Goal: Task Accomplishment & Management: Manage account settings

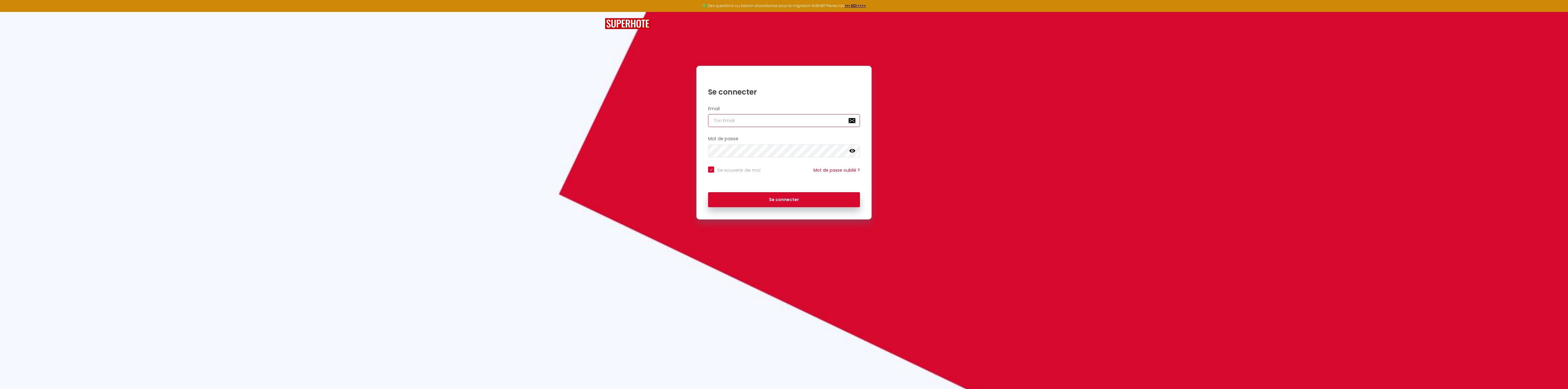
type input "[PERSON_NAME][EMAIL_ADDRESS][DOMAIN_NAME]"
checkbox input "true"
click at [737, 121] on input "[PERSON_NAME][EMAIL_ADDRESS][DOMAIN_NAME]" at bounding box center [784, 121] width 152 height 13
click at [758, 122] on input "[PERSON_NAME][EMAIL_ADDRESS][DOMAIN_NAME]" at bounding box center [784, 121] width 152 height 13
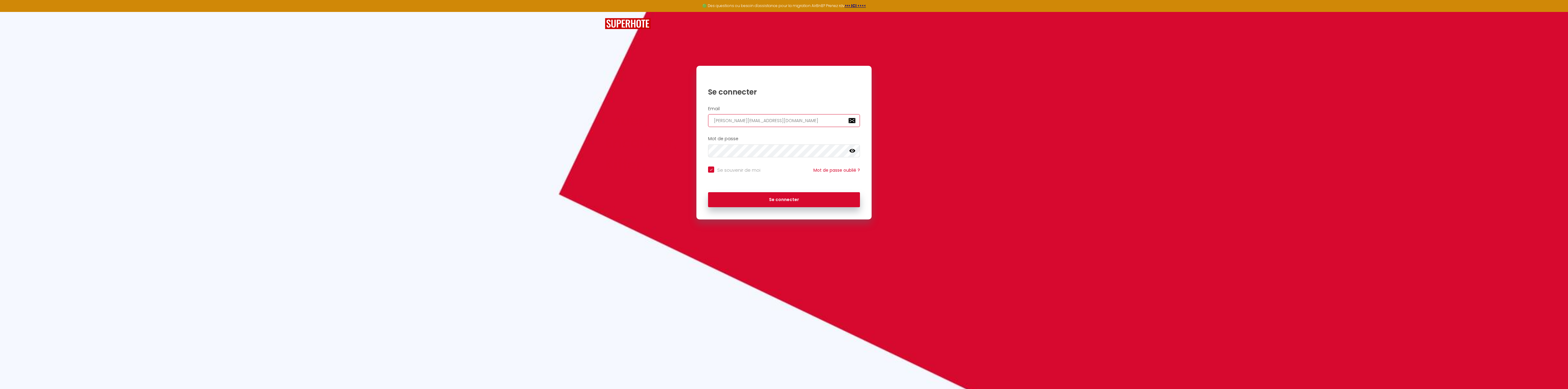
click at [758, 122] on input "[PERSON_NAME][EMAIL_ADDRESS][DOMAIN_NAME]" at bounding box center [784, 121] width 152 height 13
type input "a"
checkbox input "true"
type input "ad"
checkbox input "true"
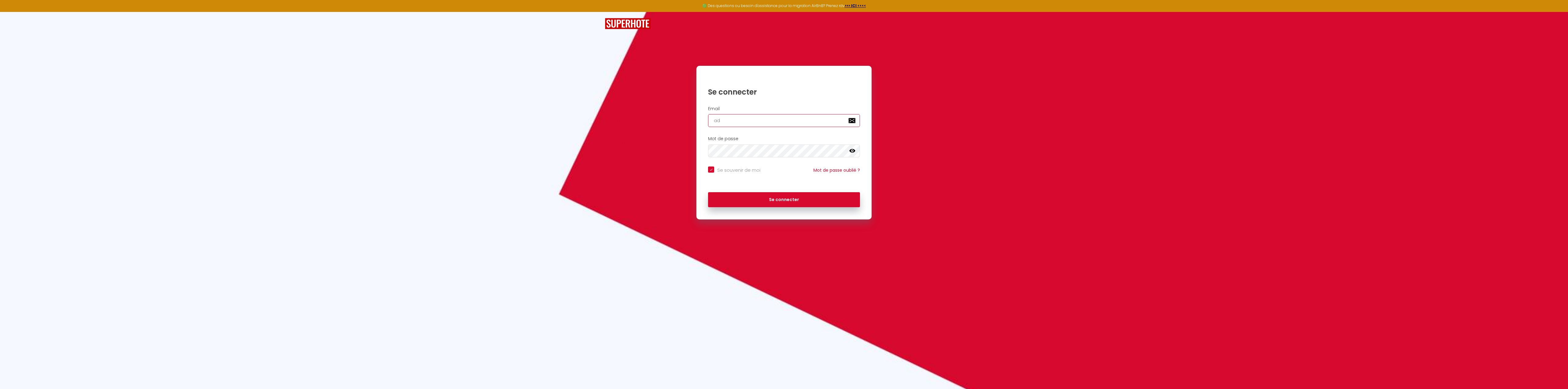
type input "adm"
checkbox input "true"
type input "admi"
checkbox input "true"
type input "admin"
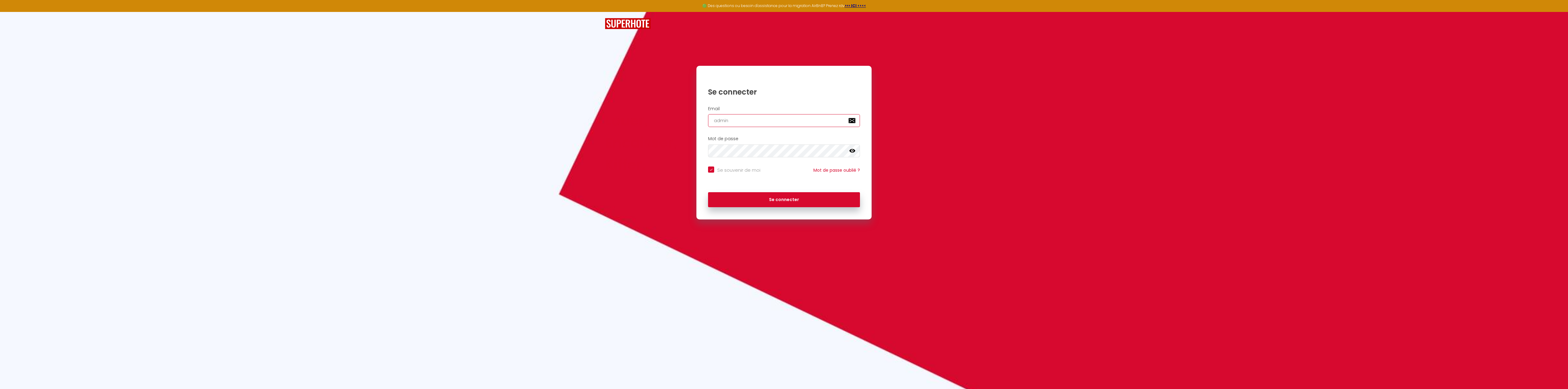
checkbox input "true"
type input "admin@"
checkbox input "true"
type input "admin@u"
checkbox input "true"
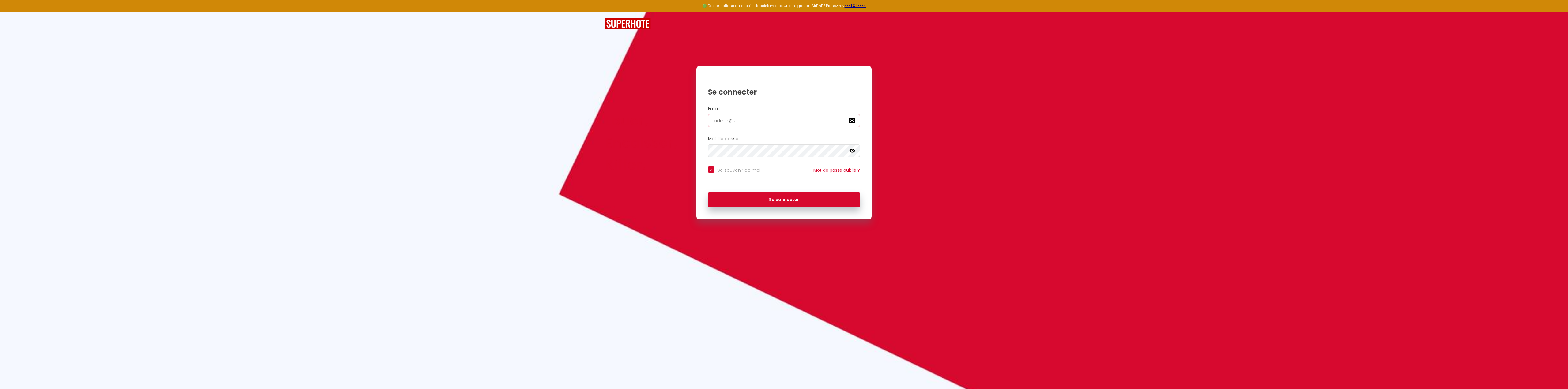
type input "admin@un"
checkbox input "true"
type input "admin@uns"
checkbox input "true"
type input "admin@unse"
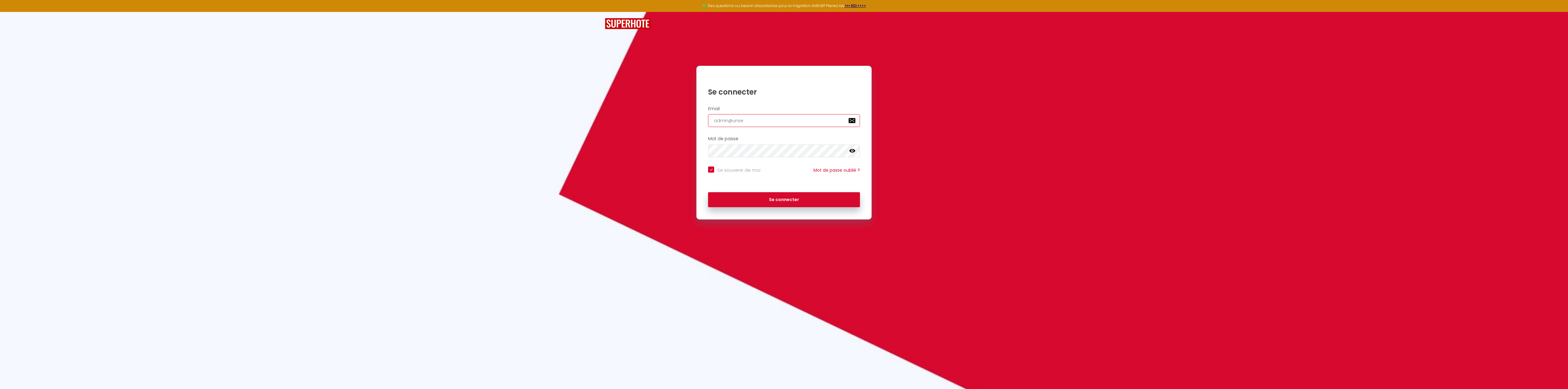
checkbox input "true"
type input "admin@unsej"
checkbox input "true"
type input "admin@unsejo"
checkbox input "true"
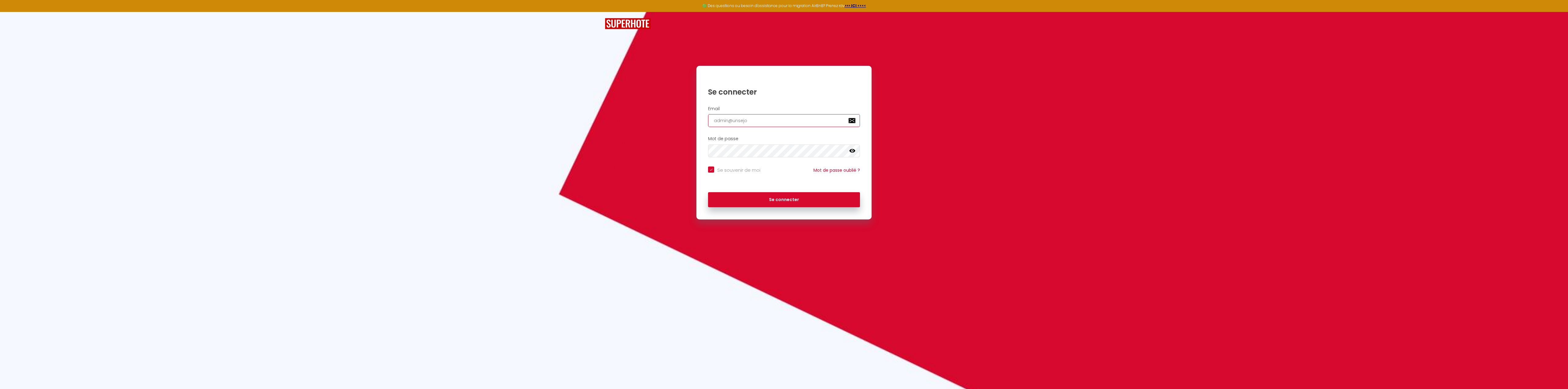
type input "admin@unsejou"
checkbox input "true"
type input "admin@unsejour"
checkbox input "true"
type input "admin@unsejoura"
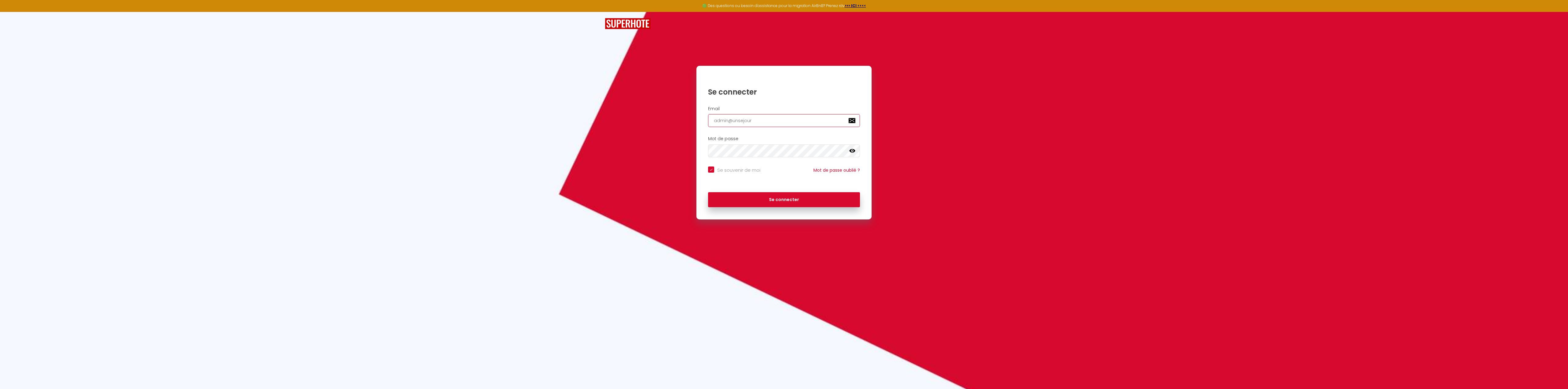
checkbox input "true"
type input "admin@unsejouran"
checkbox input "true"
type input "admin@unsejourana"
checkbox input "true"
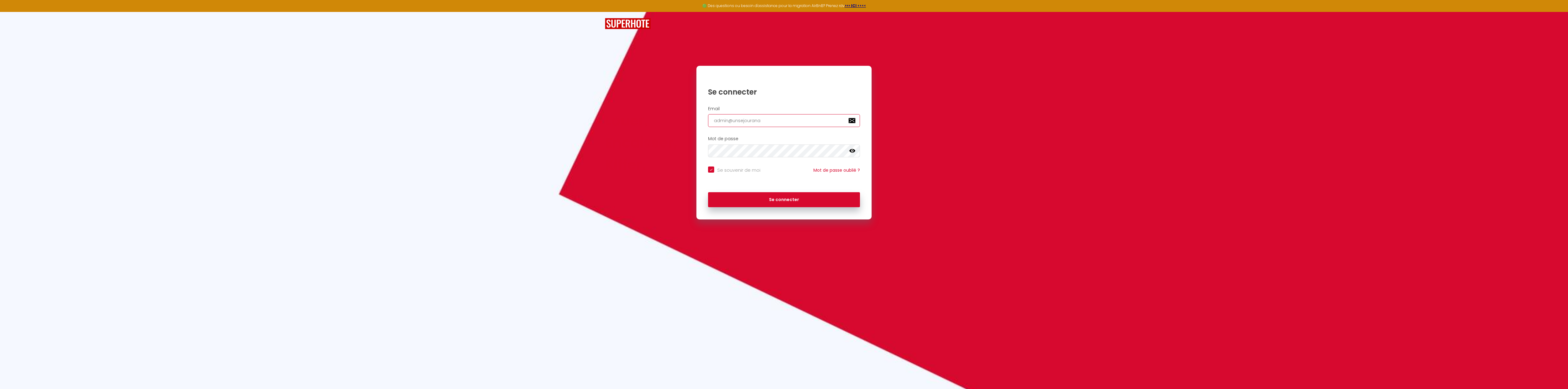
type input "admin@unsejouranan"
checkbox input "true"
type input "admin@unsejouranant"
checkbox input "true"
type input "admin@unsejouranante"
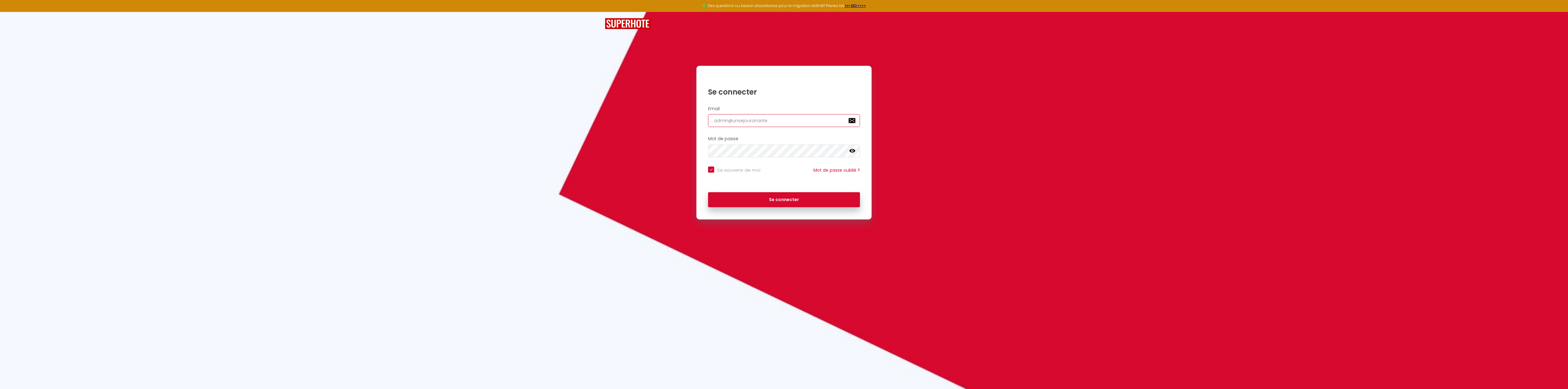
checkbox input "true"
type input "admin@unsejouranantes"
checkbox input "true"
type input "admin@unsejouranantes."
checkbox input "true"
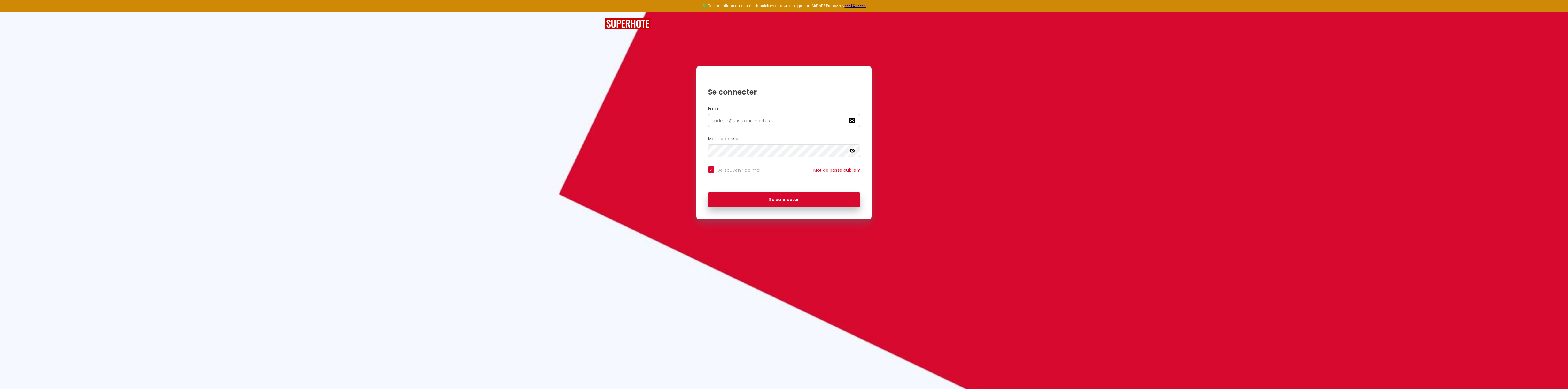
type input "admin@unsejouranantes.f"
checkbox input "true"
type input "[EMAIL_ADDRESS][DOMAIN_NAME]"
checkbox input "true"
type input "[EMAIL_ADDRESS][DOMAIN_NAME]"
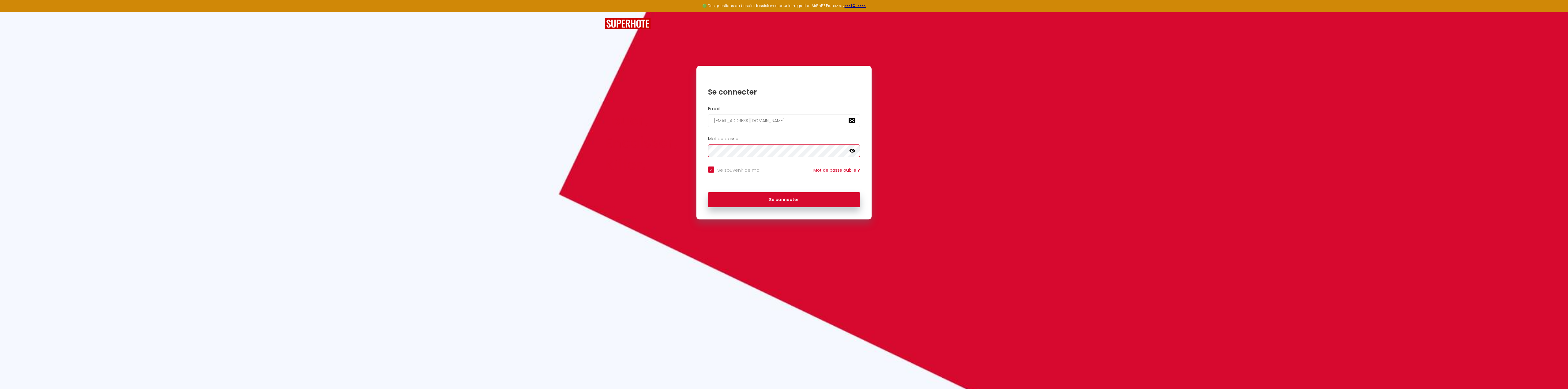
click at [628, 145] on div "Louer, Encaisser, [PERSON_NAME]. Se connecter Email [EMAIL_ADDRESS][DOMAIN_NAME…" at bounding box center [784, 142] width 366 height 154
click at [718, 204] on button "Se connecter" at bounding box center [784, 200] width 152 height 15
checkbox input "true"
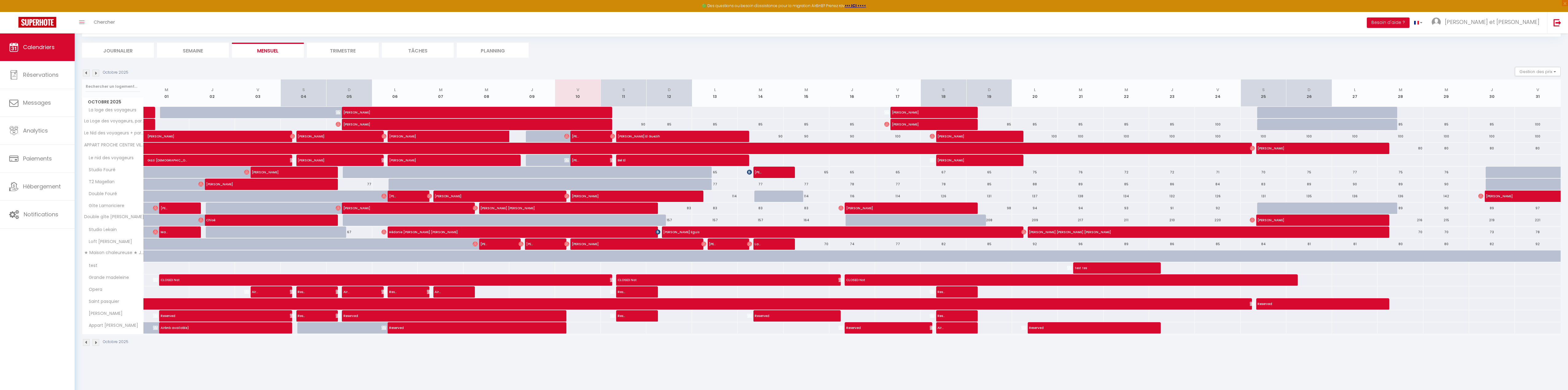
scroll to position [34, 0]
click at [103, 312] on span "[PERSON_NAME]" at bounding box center [103, 313] width 41 height 7
click at [1518, 24] on span "[PERSON_NAME] et [PERSON_NAME]" at bounding box center [1492, 22] width 95 height 8
click at [1520, 42] on link "Paramètres" at bounding box center [1523, 42] width 45 height 10
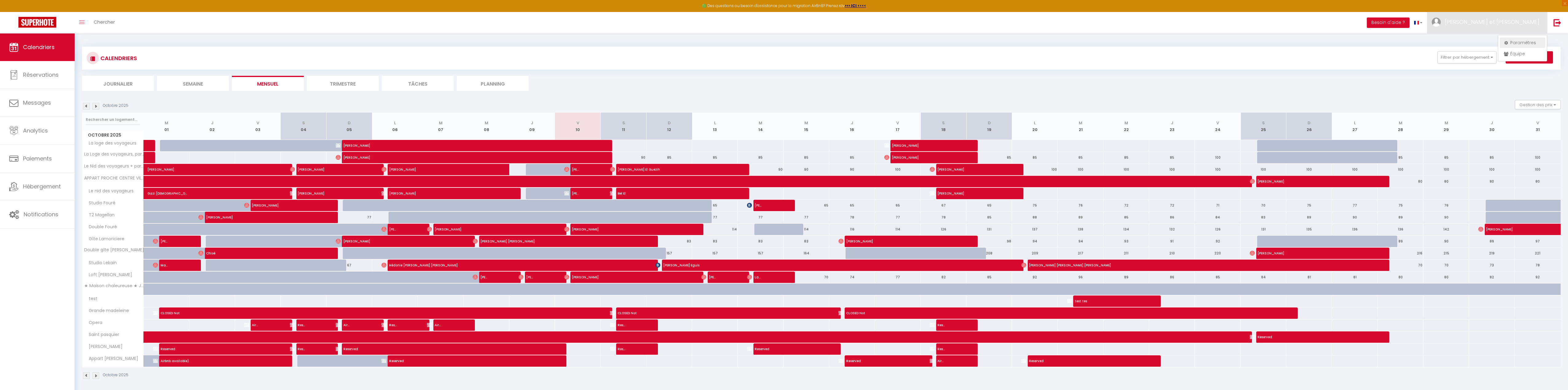
select select "28"
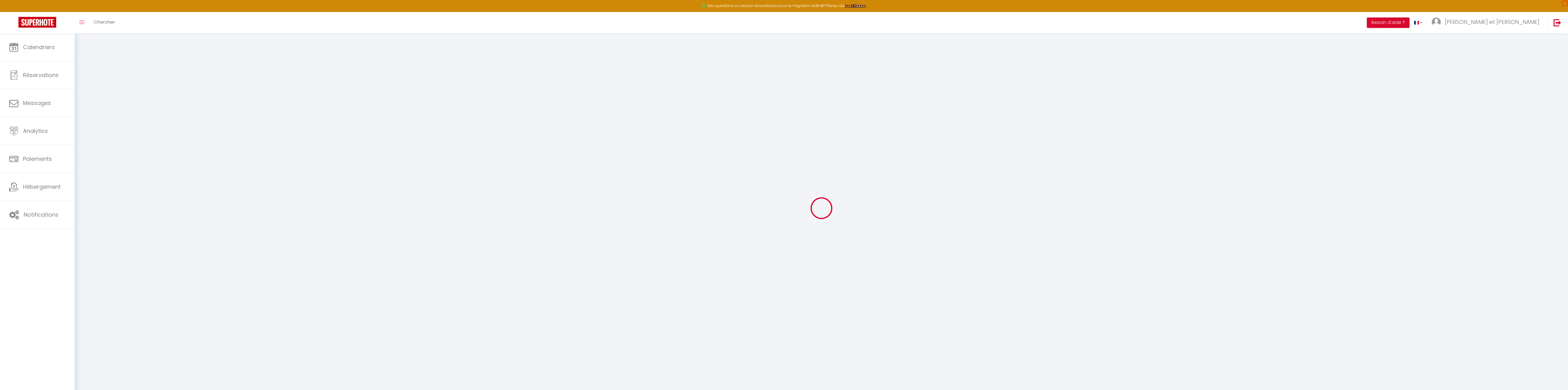
type input "DmrvrFx5w4DX5CAzGpkgdFJqR"
type input "lKRtv6XhchjcrMWP3U6GTaB0s"
type input "[URL][DOMAIN_NAME]"
select select "fr"
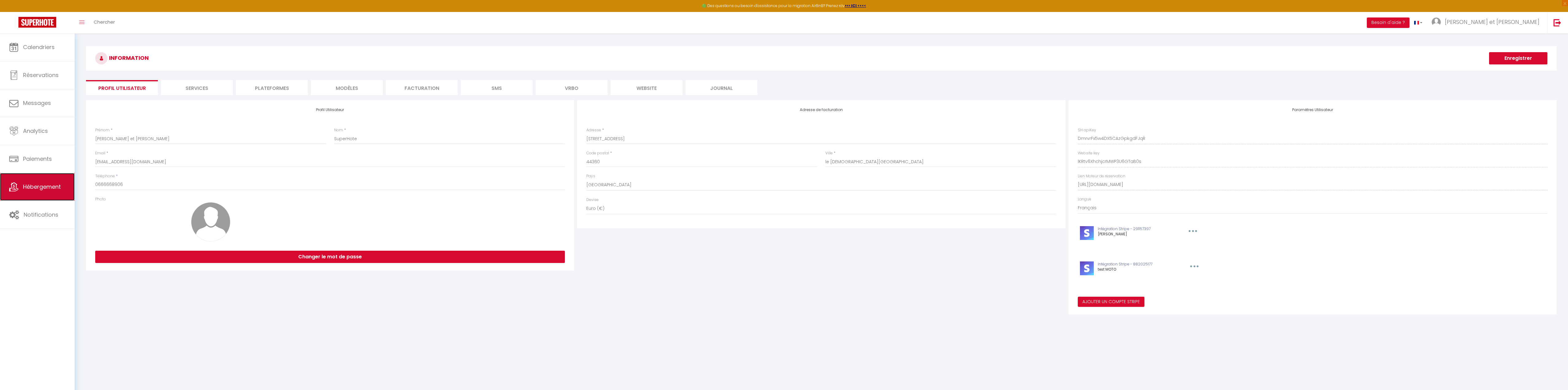
click at [38, 189] on span "Hébergement" at bounding box center [42, 187] width 38 height 8
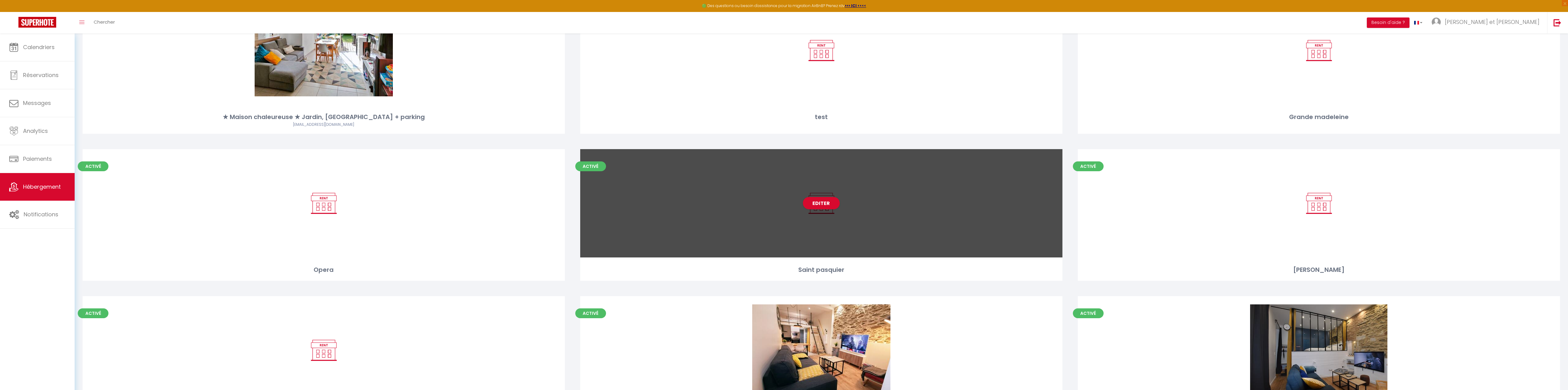
scroll to position [553, 0]
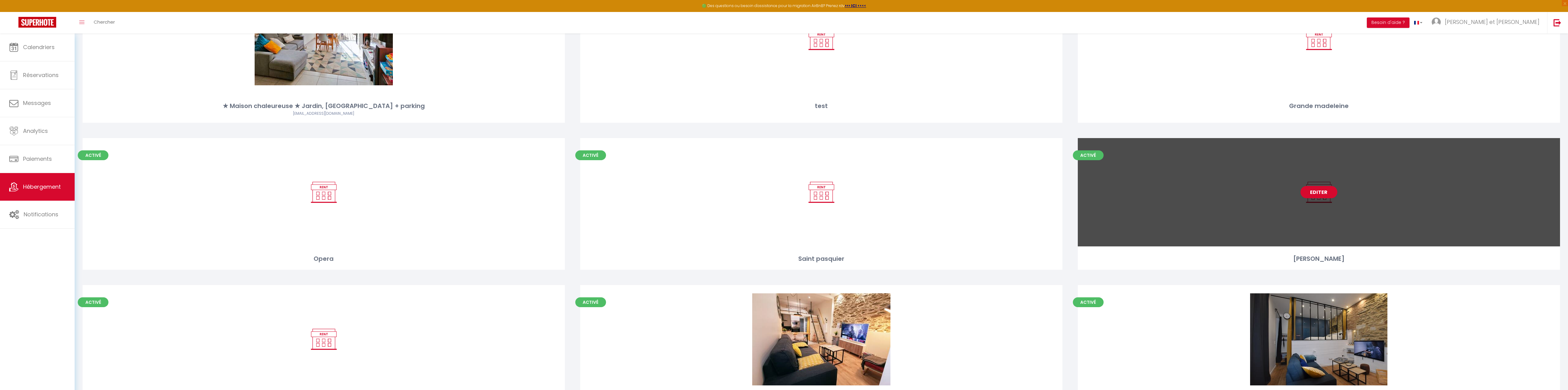
click at [1312, 193] on link "Editer" at bounding box center [1319, 192] width 37 height 12
select select "3"
select select "2"
select select "1"
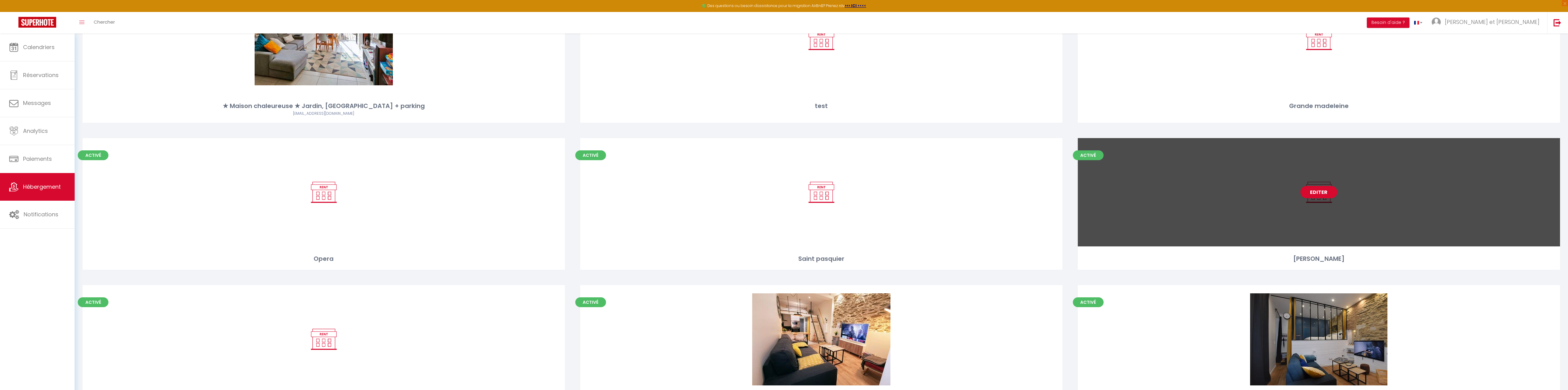
select select
select select "28"
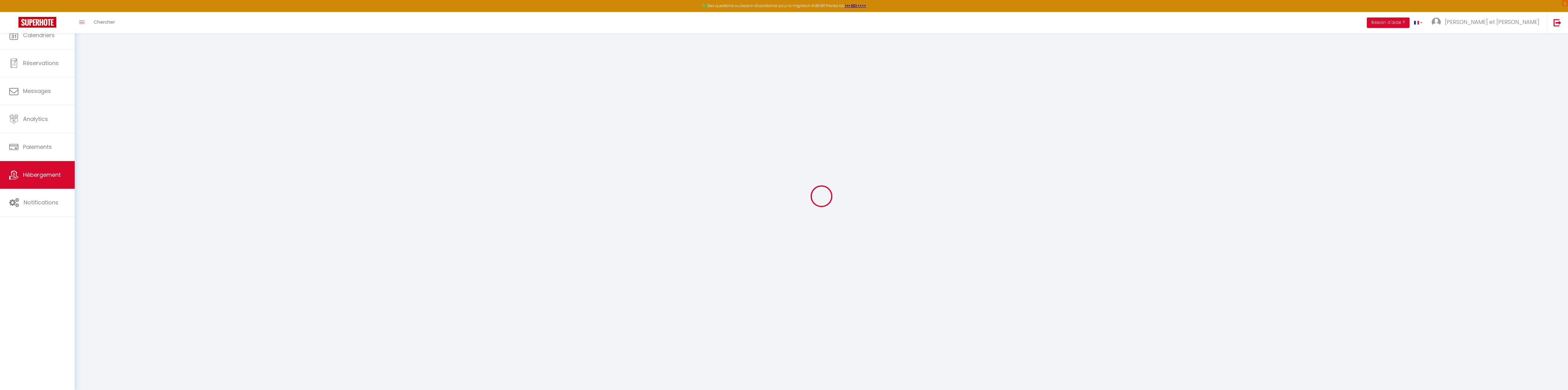
select select
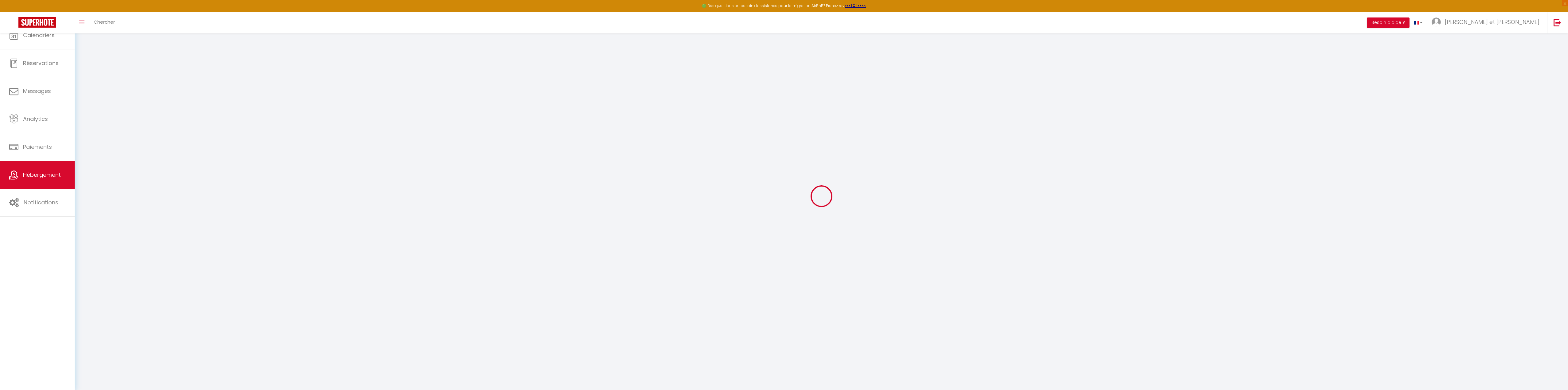
select select
checkbox input "false"
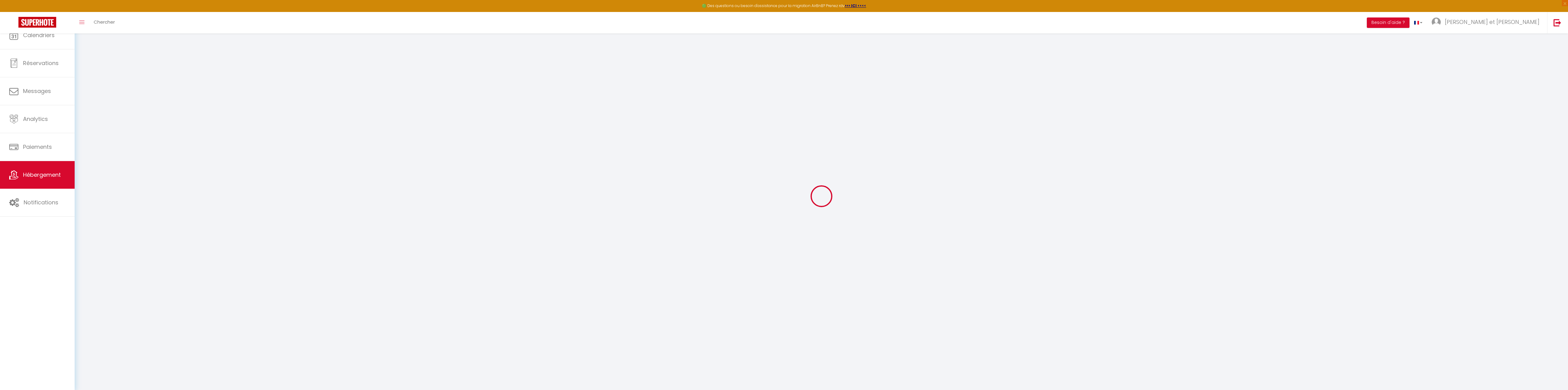
select select
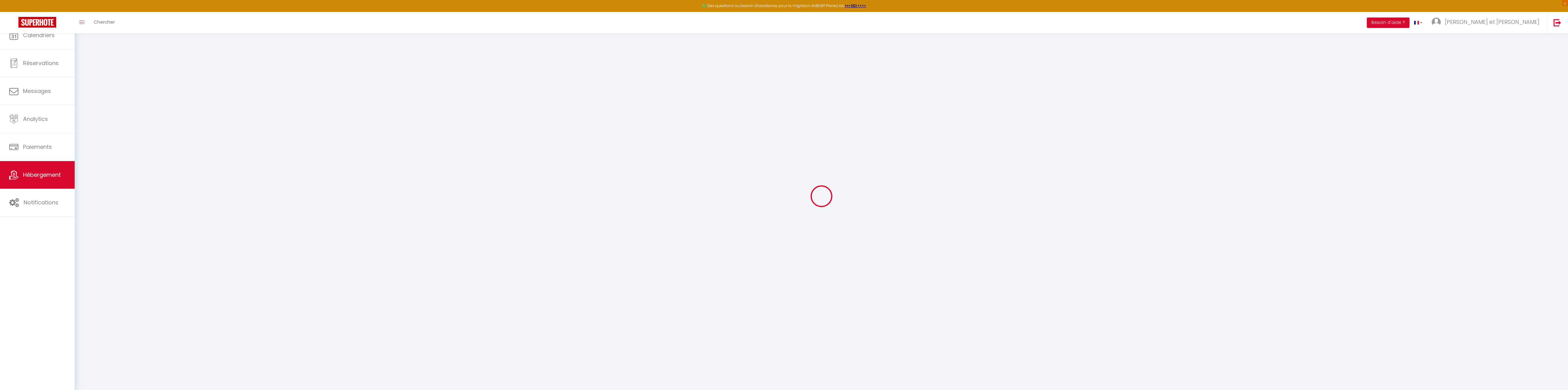
select select
checkbox input "false"
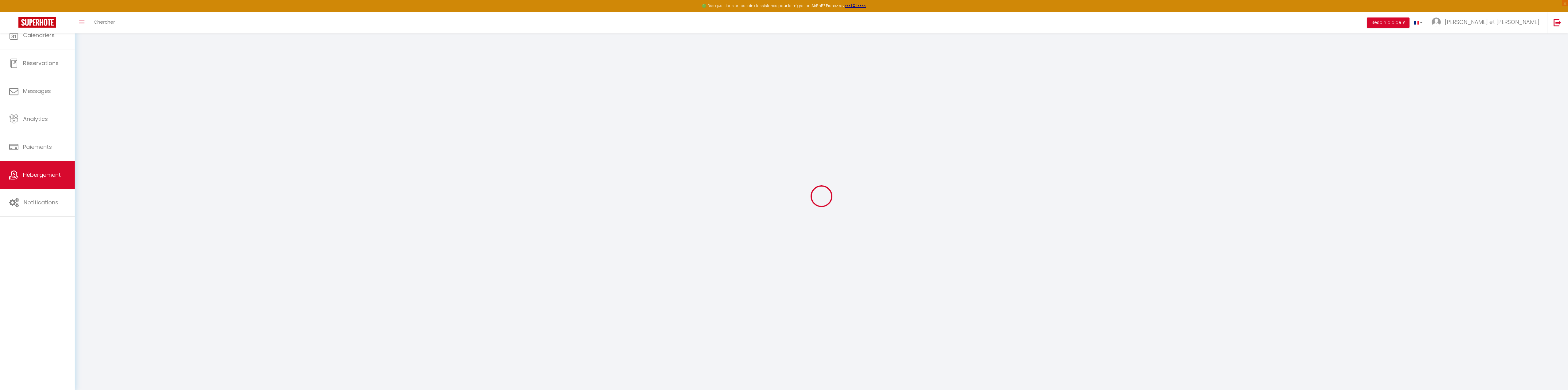
checkbox input "false"
select select
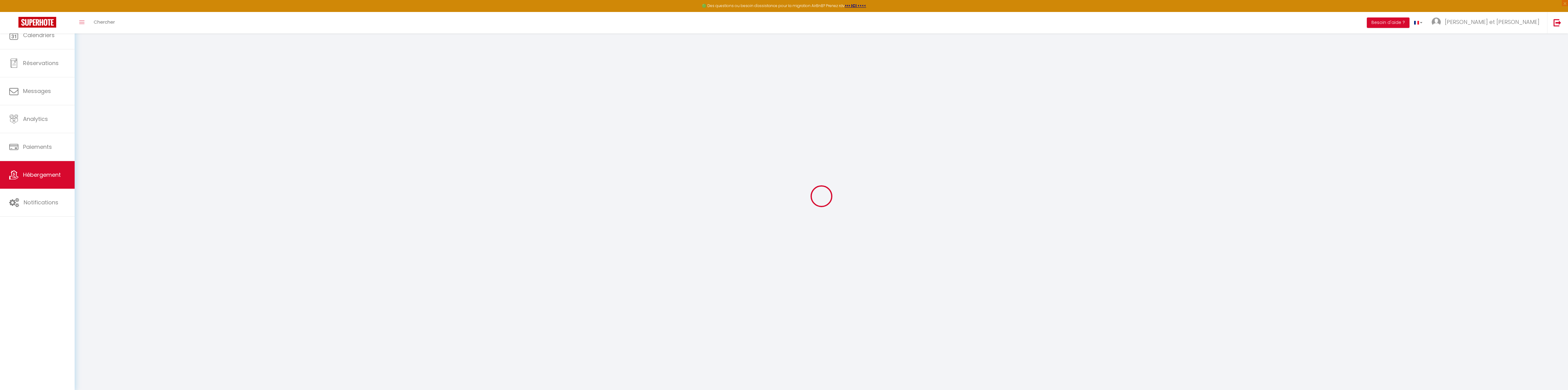
select select
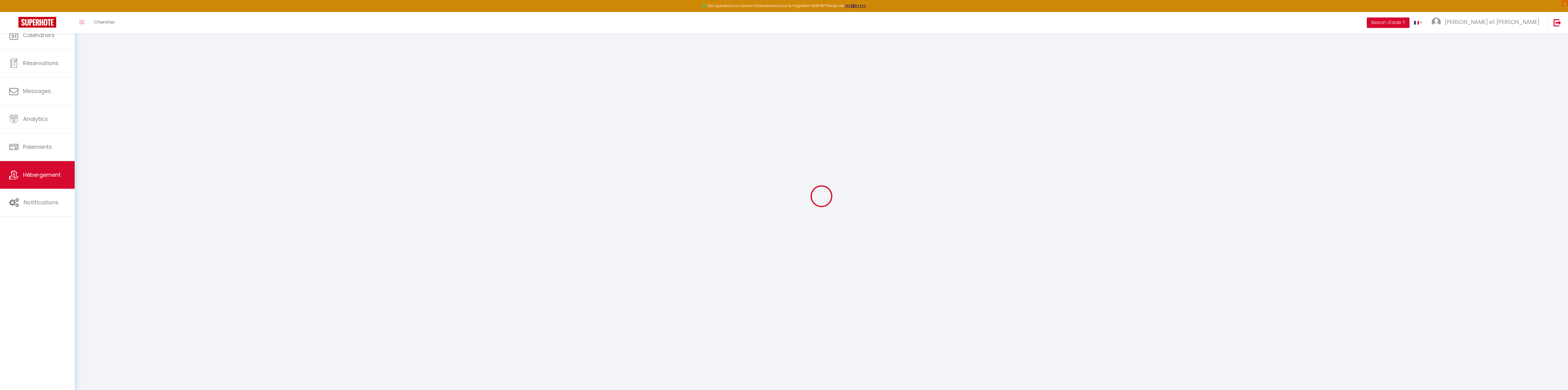
checkbox input "false"
select select
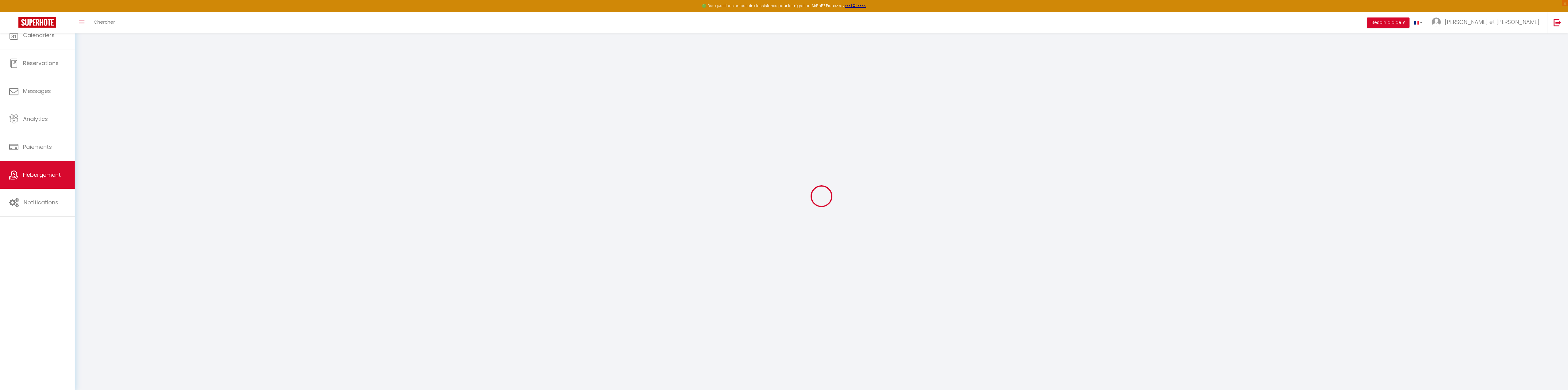
select select
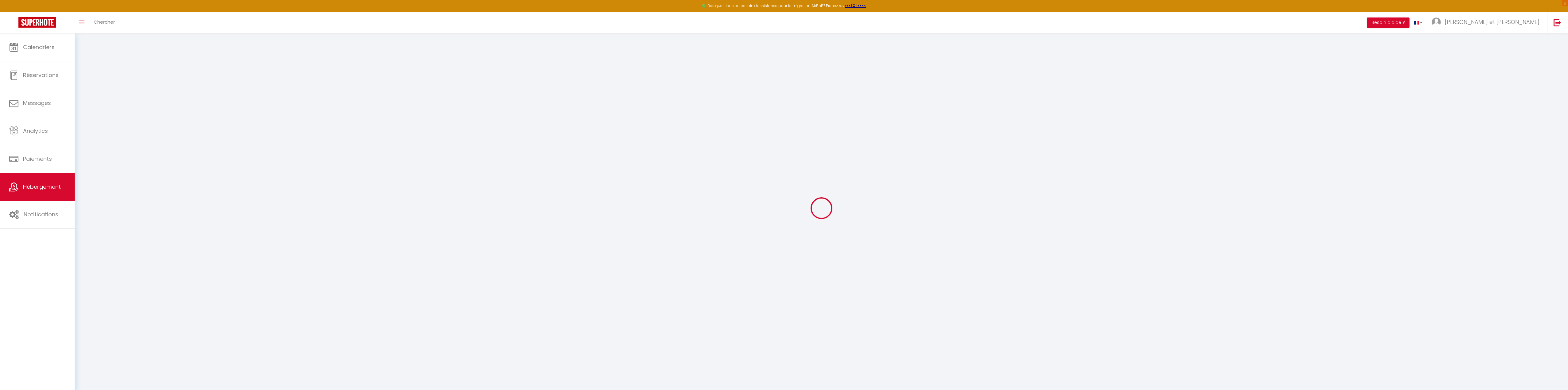
select select
checkbox input "false"
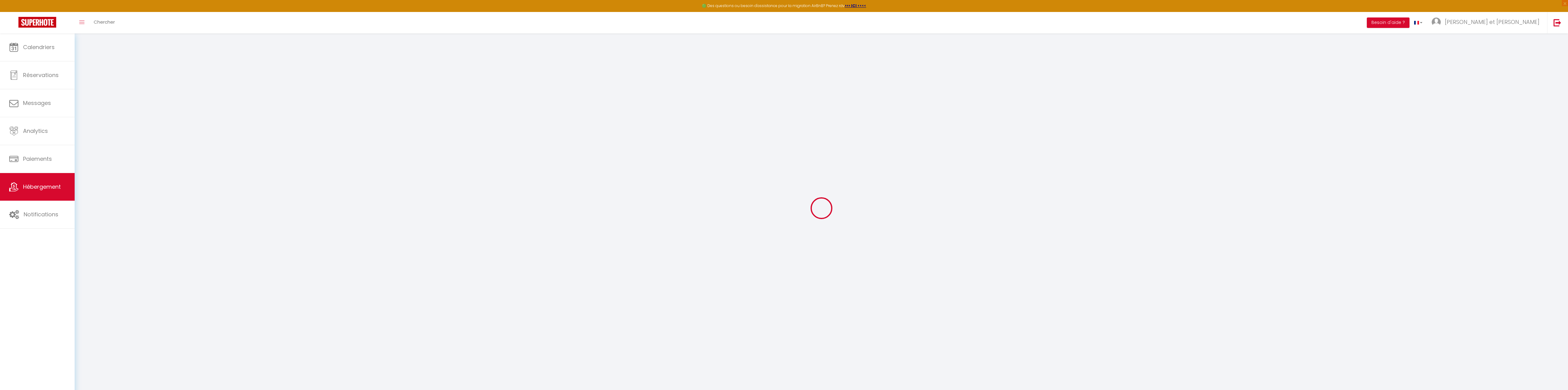
checkbox input "false"
select select
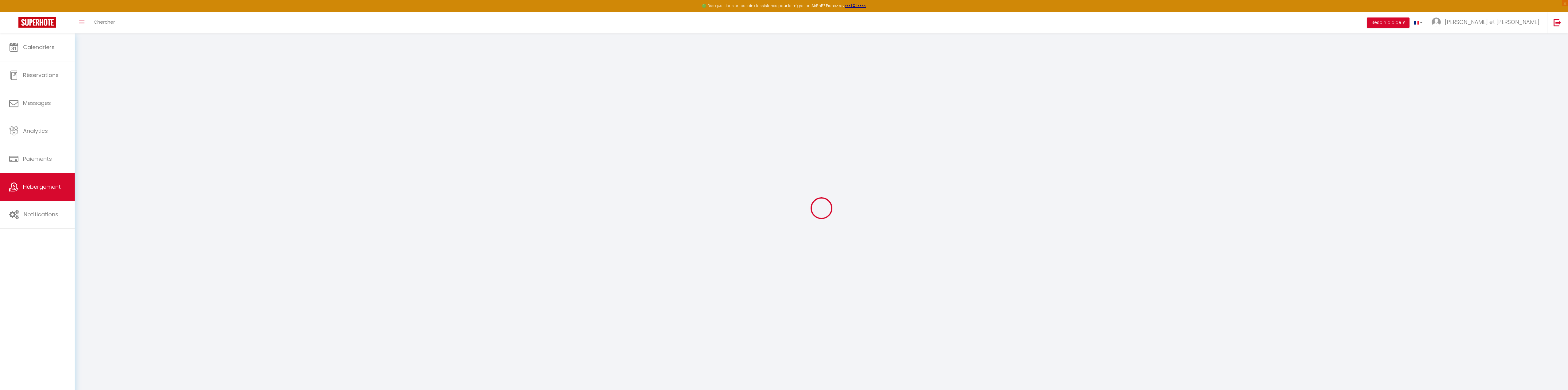
select select
checkbox input "false"
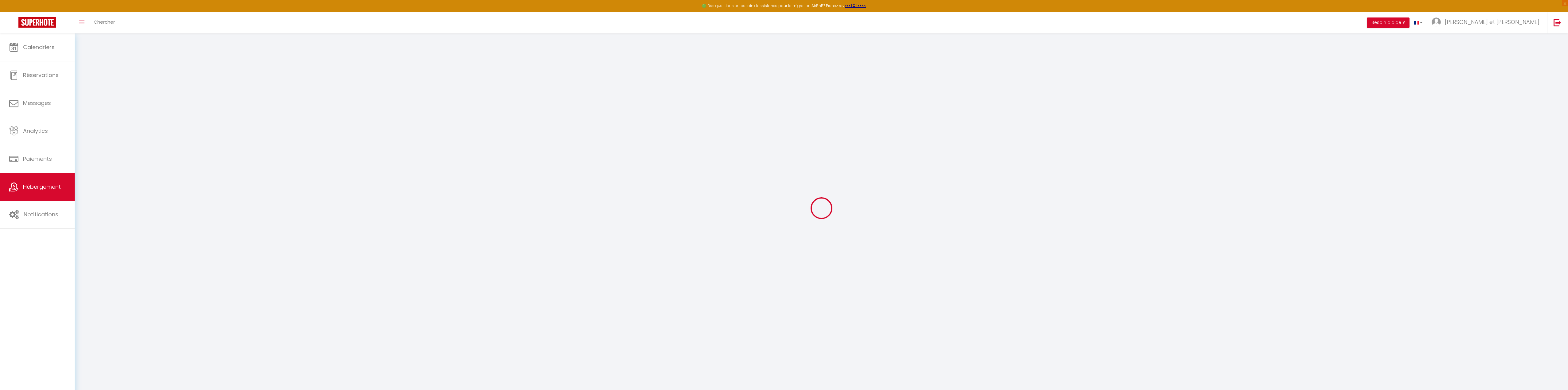
checkbox input "false"
select select
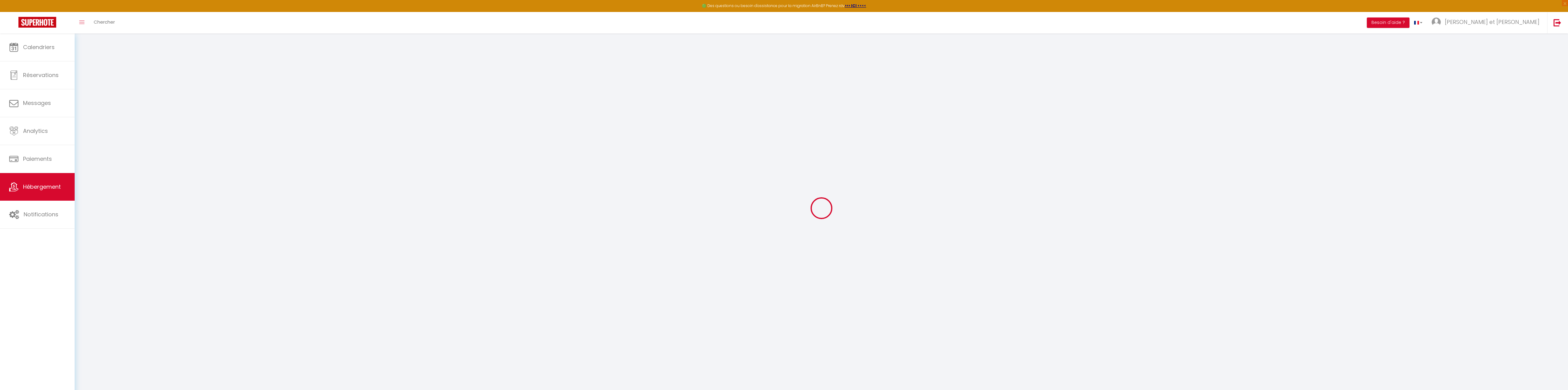
type input "[PERSON_NAME]"
select select
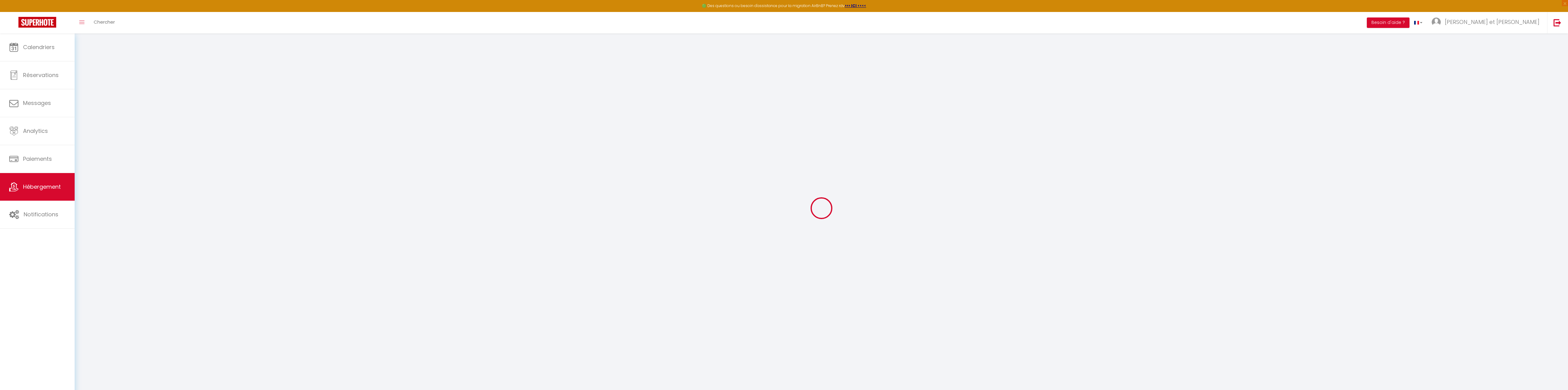
select select
type input "[STREET_ADDRESS][PERSON_NAME]"
type input "44000"
type input "[GEOGRAPHIC_DATA]"
type input "[EMAIL_ADDRESS][DOMAIN_NAME]"
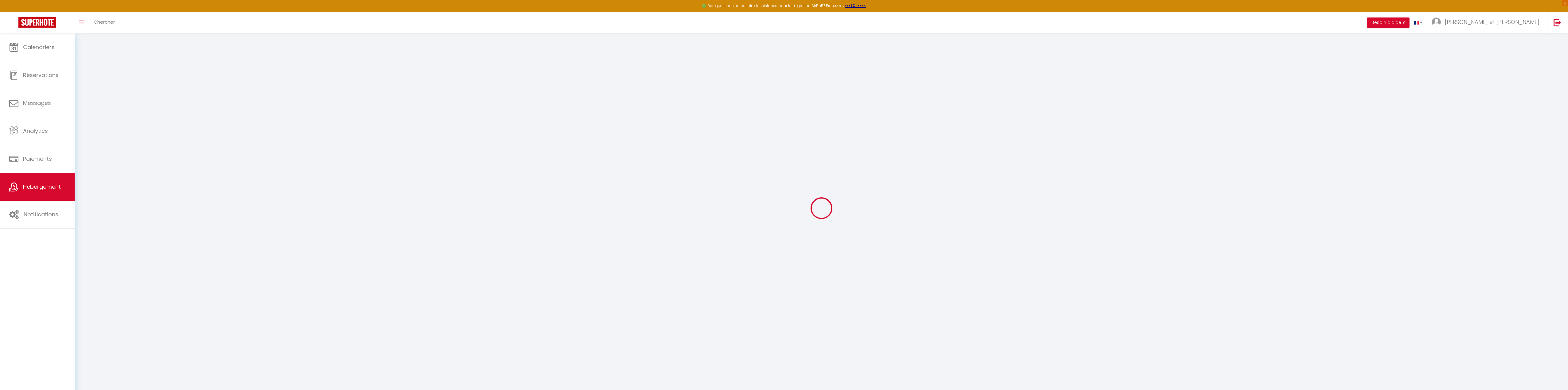
select select
checkbox input "false"
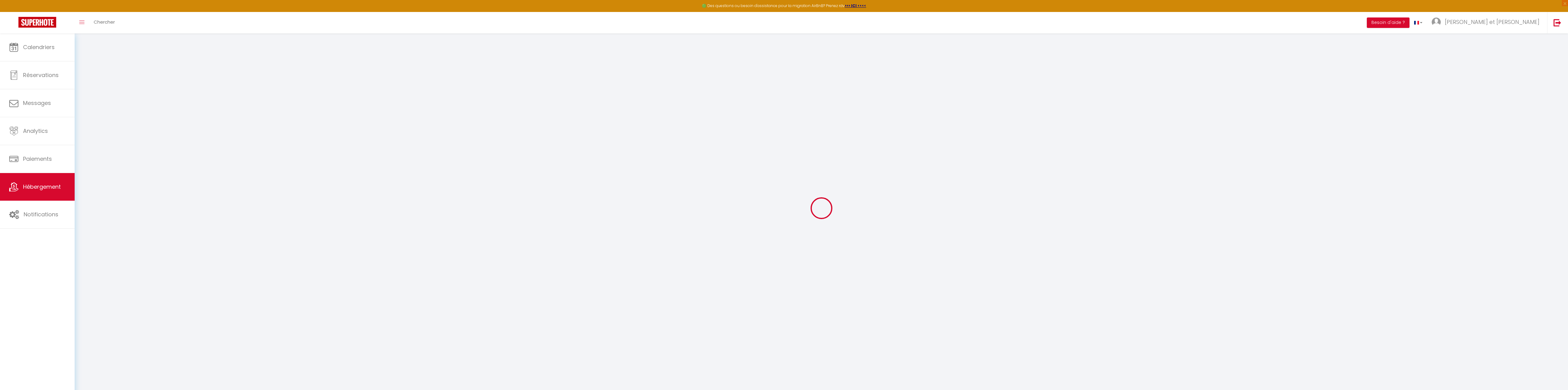
type input "0"
select select
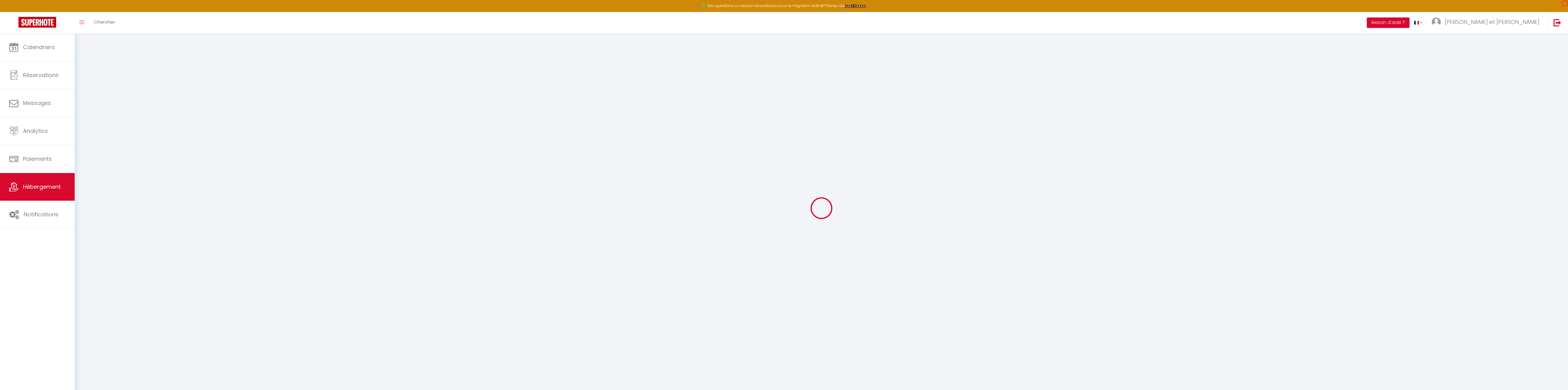
select select
checkbox input "false"
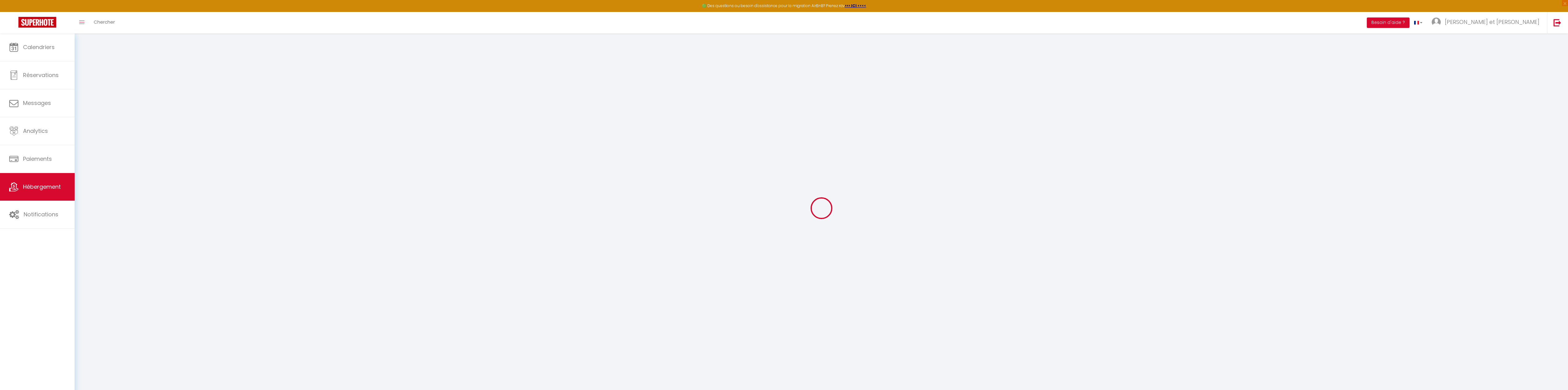
checkbox input "false"
select select
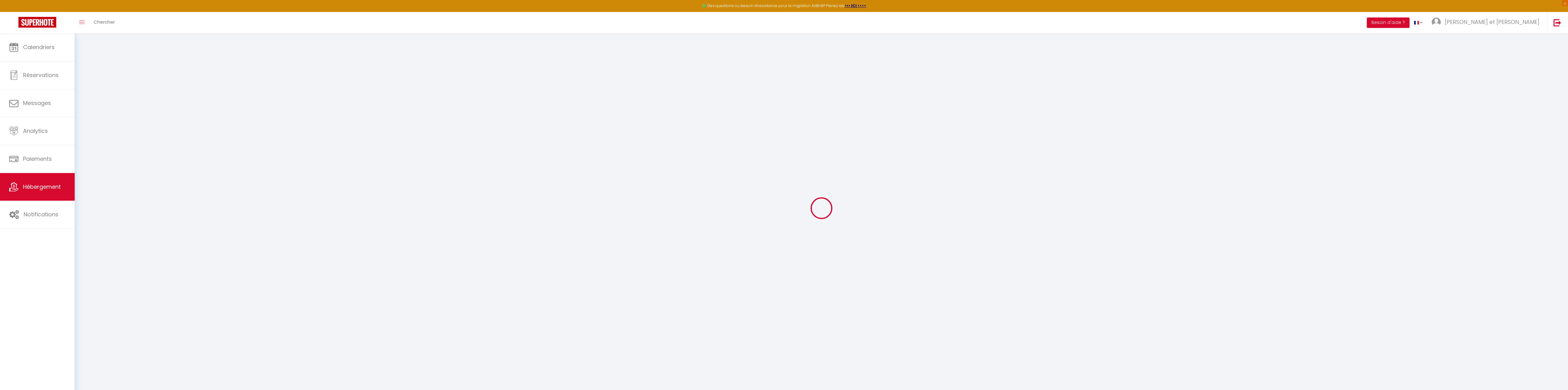
select select
checkbox input "false"
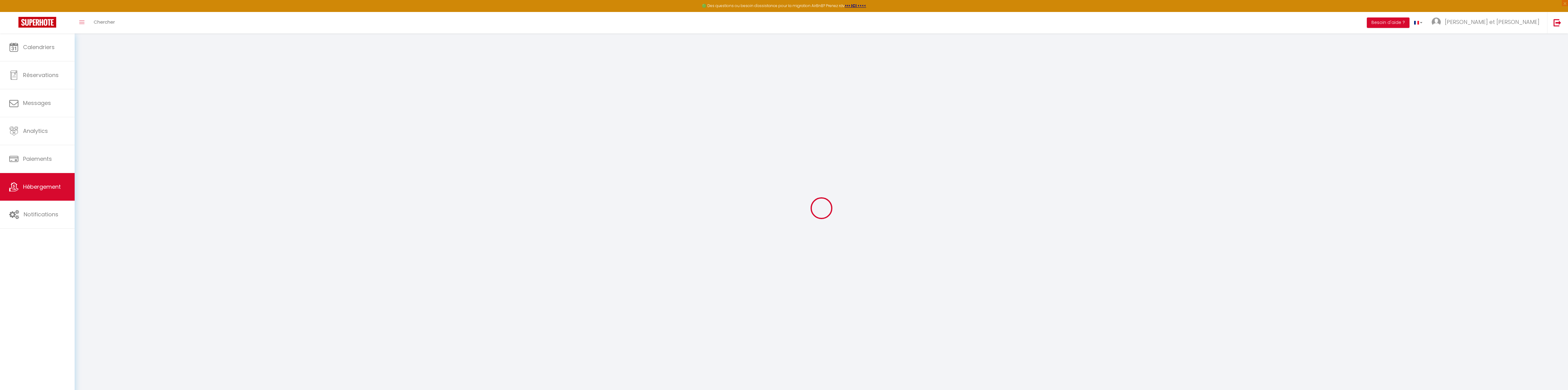
checkbox input "false"
select select
checkbox input "false"
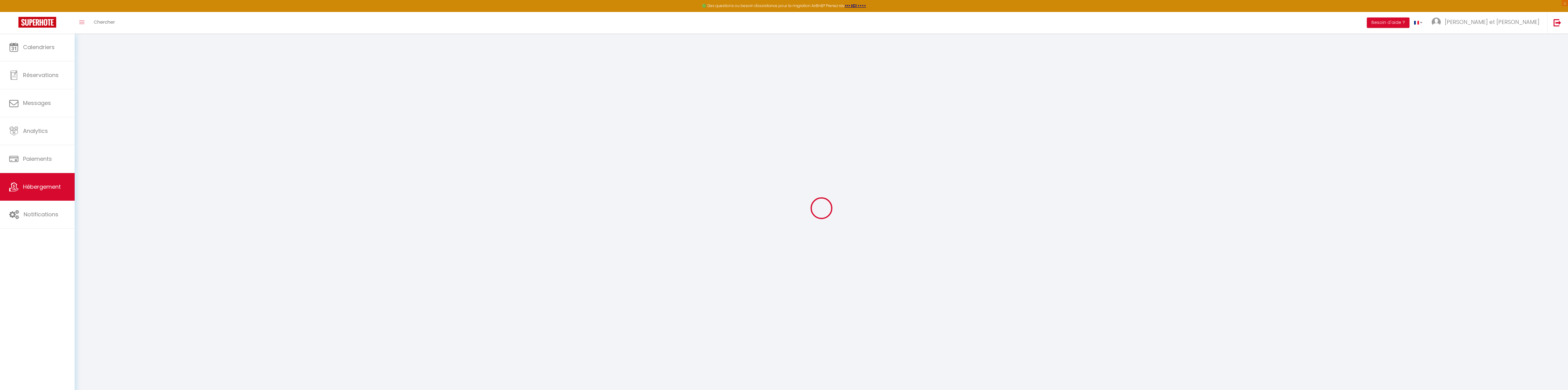
checkbox input "false"
select select "15:00"
select select "23:45"
select select "11:00"
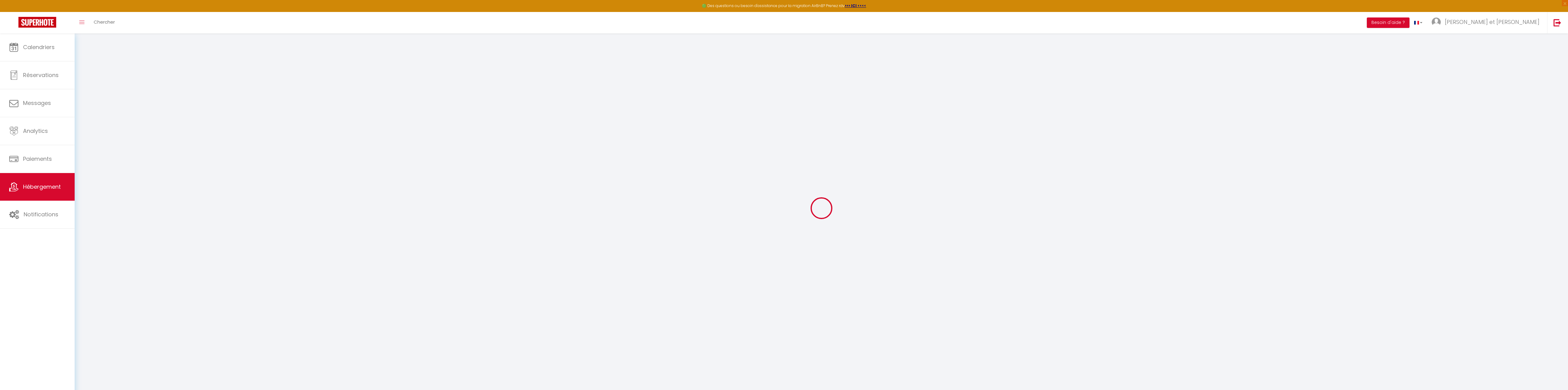
select select "30"
select select "120"
select select
checkbox input "false"
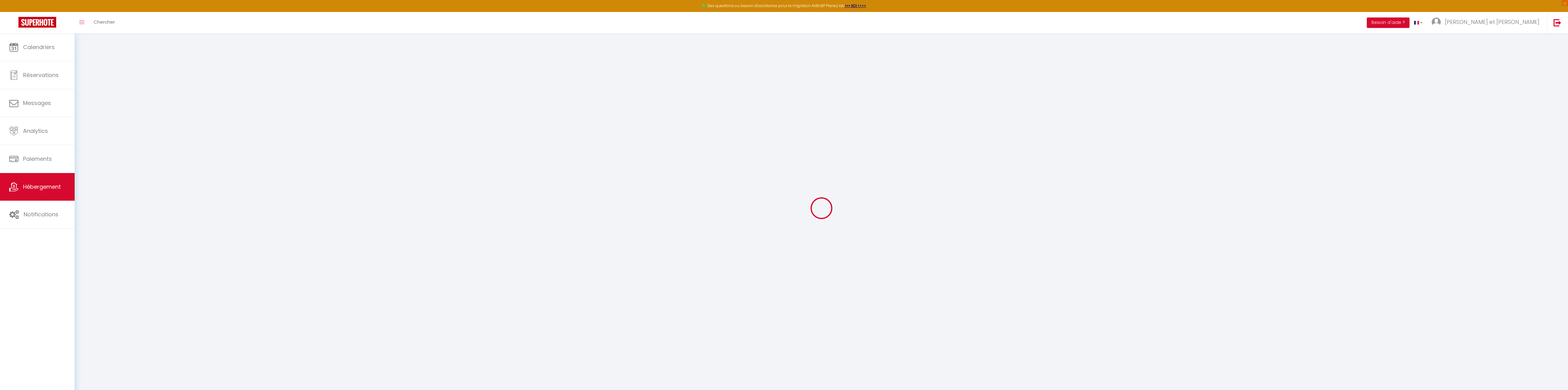
checkbox input "false"
select select
checkbox input "false"
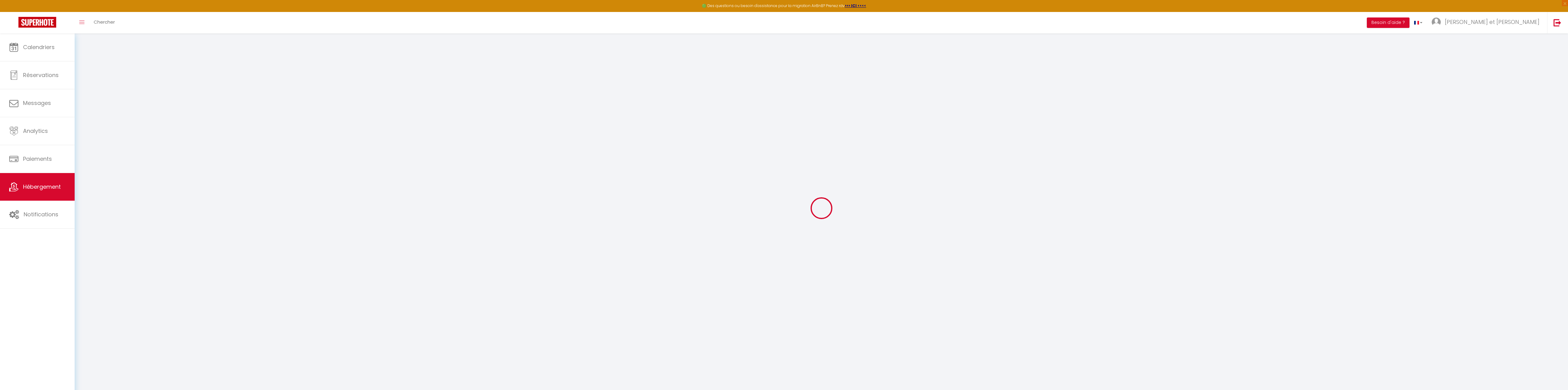
checkbox input "false"
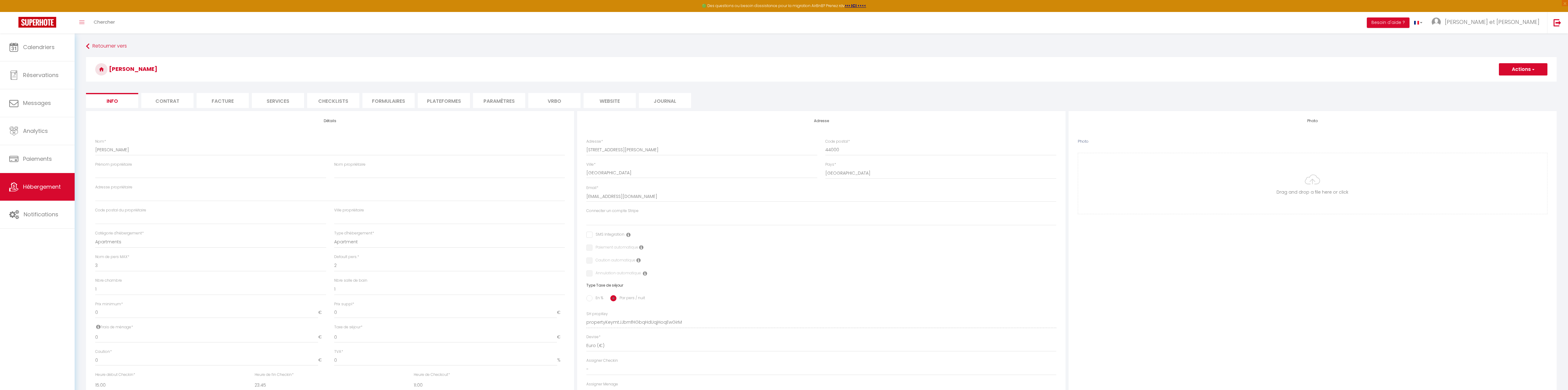
select select
checkbox input "false"
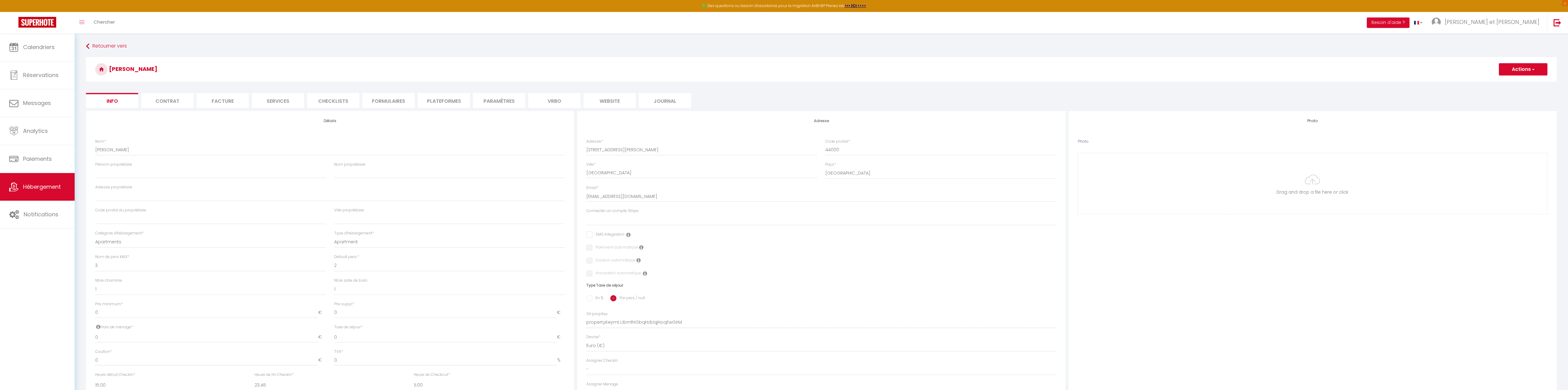
click at [158, 98] on li "Contrat" at bounding box center [167, 100] width 53 height 15
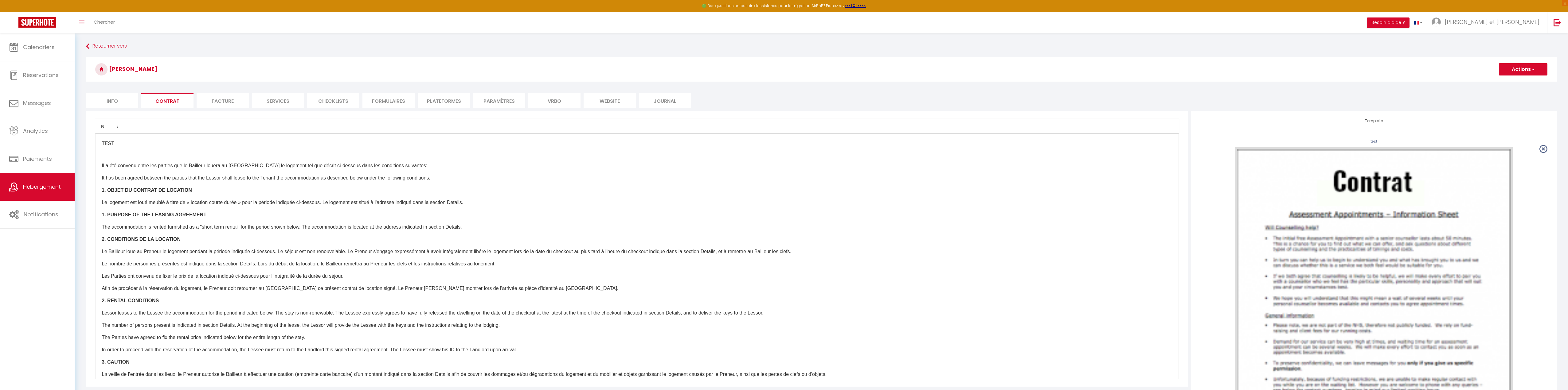
click at [212, 99] on li "Facture" at bounding box center [223, 100] width 53 height 15
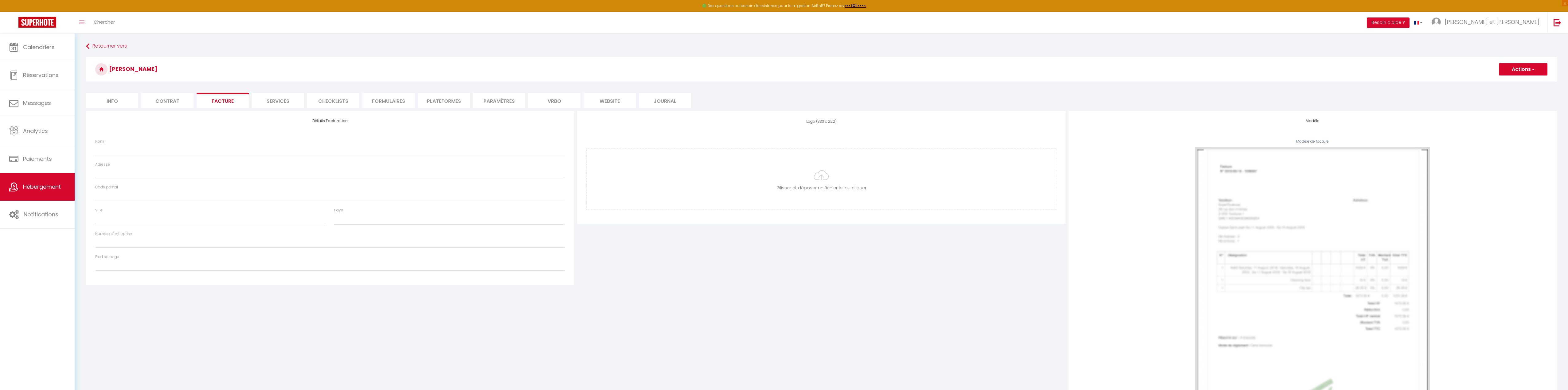
select select
click at [290, 101] on li "Services" at bounding box center [278, 100] width 53 height 15
select select
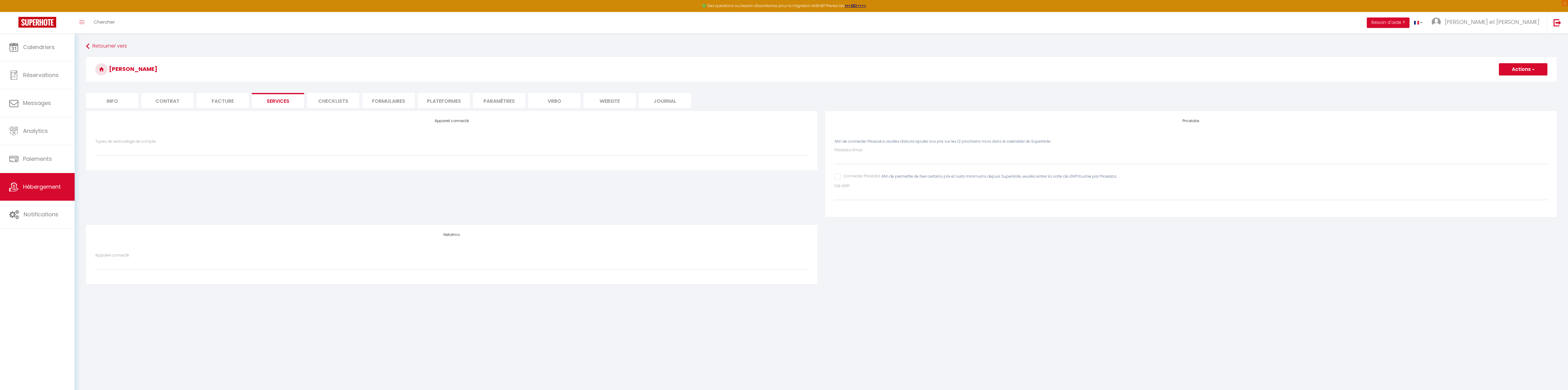
click at [336, 101] on li "Checklists" at bounding box center [333, 100] width 53 height 15
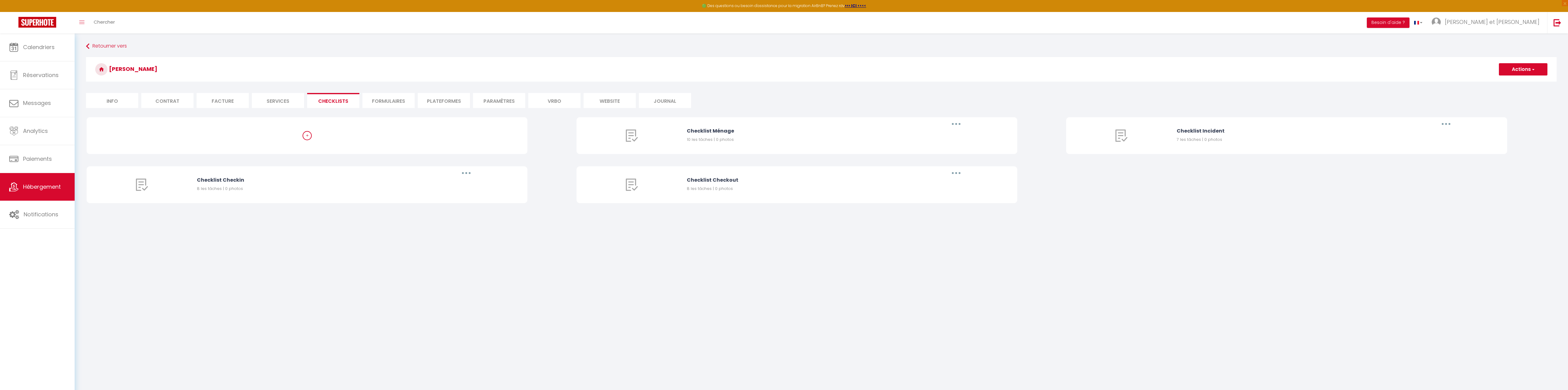
click at [401, 101] on li "Formulaires" at bounding box center [389, 100] width 53 height 15
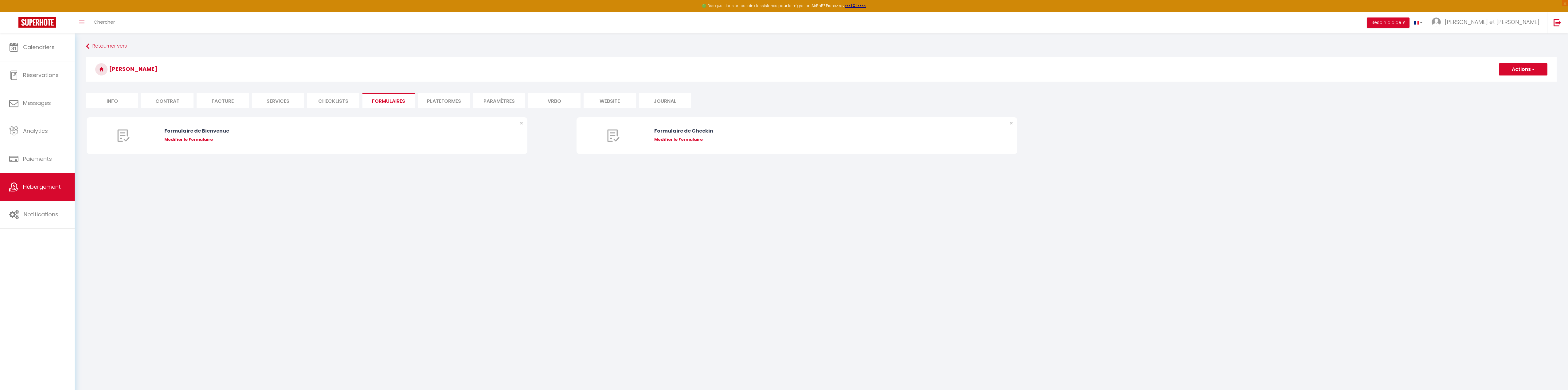
click at [451, 100] on li "Plateformes" at bounding box center [444, 100] width 53 height 15
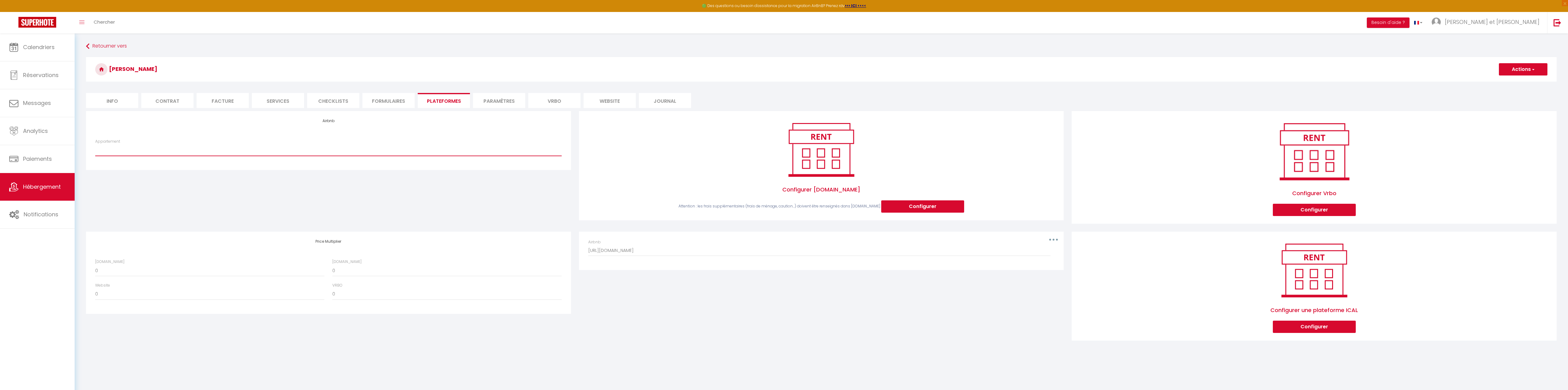
click at [391, 149] on select "Appartement" at bounding box center [328, 150] width 466 height 12
click at [95, 144] on select "Appartement" at bounding box center [328, 150] width 466 height 12
click at [296, 148] on select "Appartement" at bounding box center [328, 150] width 466 height 12
click at [297, 153] on select "Appartement" at bounding box center [328, 150] width 466 height 12
click at [19, 183] on link "Hébergement" at bounding box center [37, 187] width 74 height 27
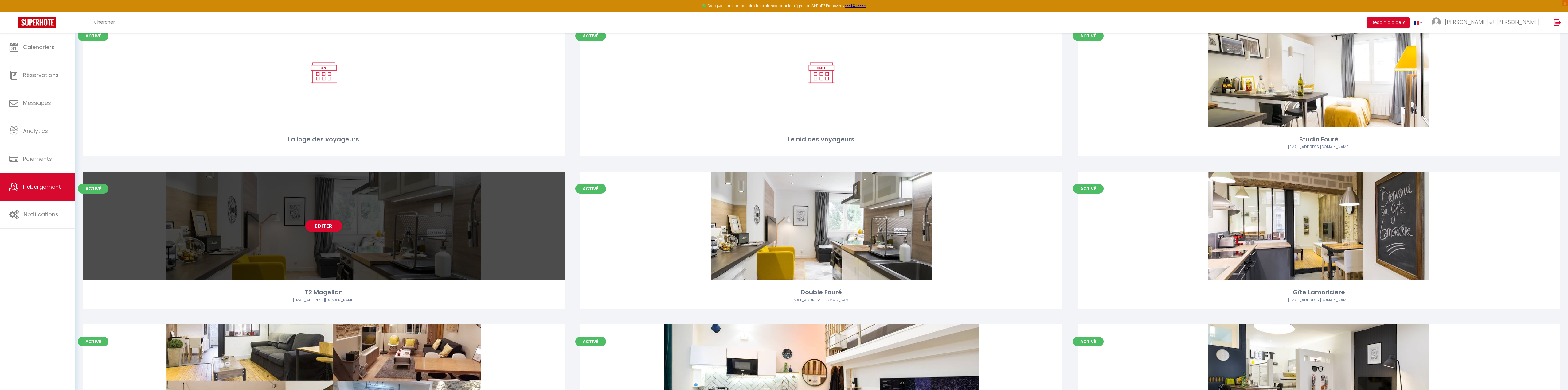
scroll to position [62, 0]
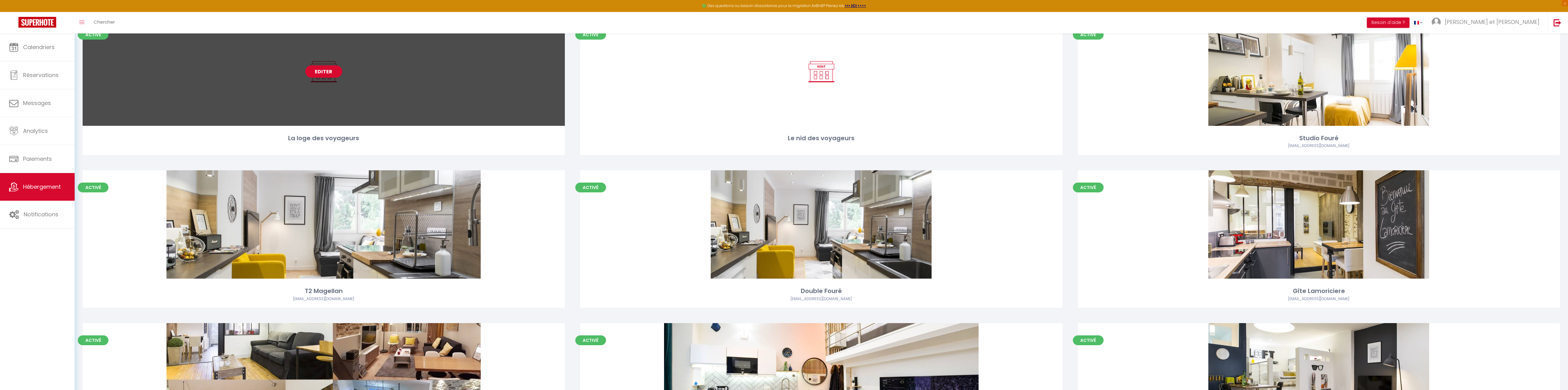
click at [321, 68] on link "Editer" at bounding box center [324, 71] width 37 height 12
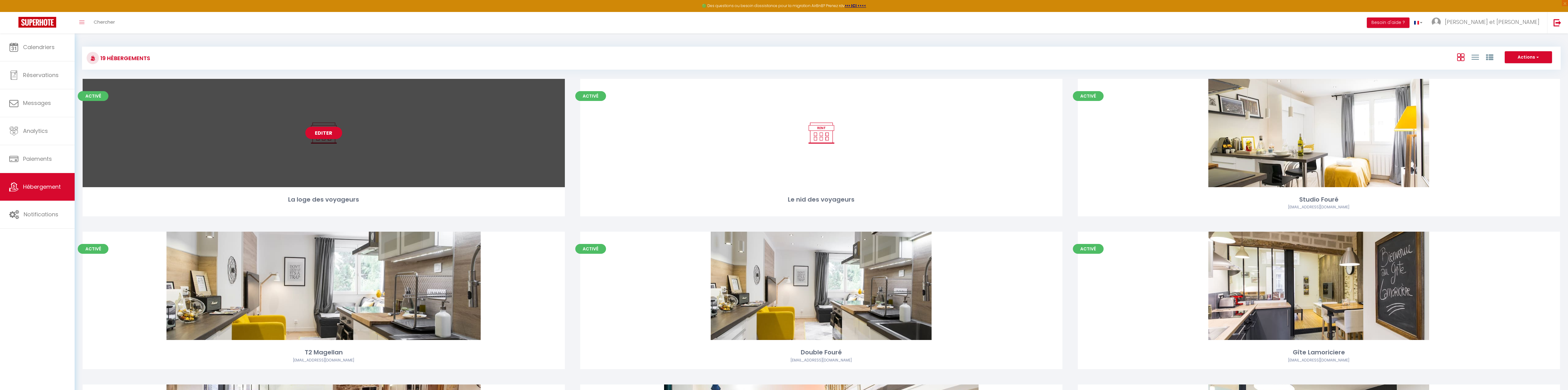
select select "3"
select select "2"
select select "1"
select select
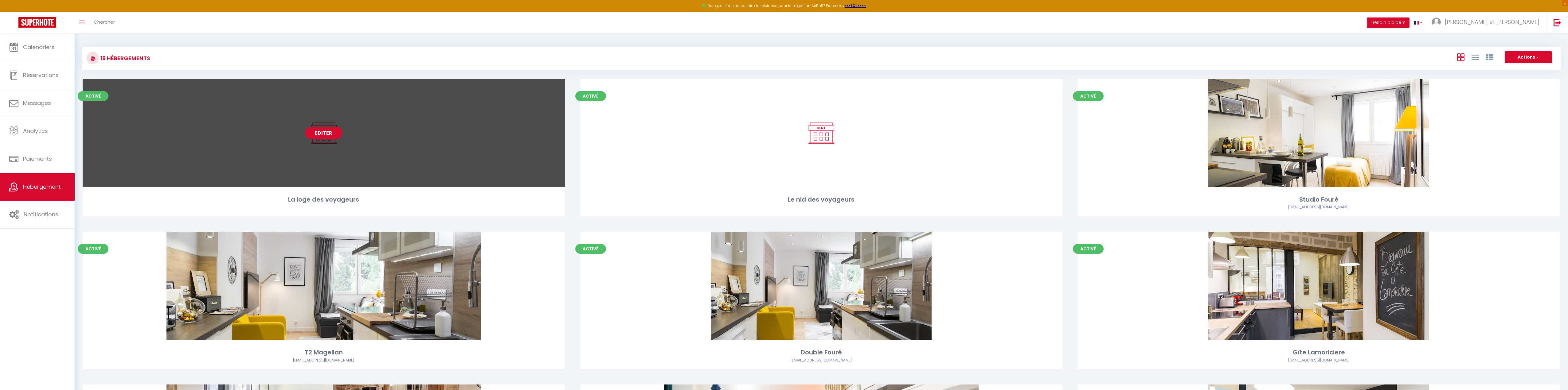
select select "28"
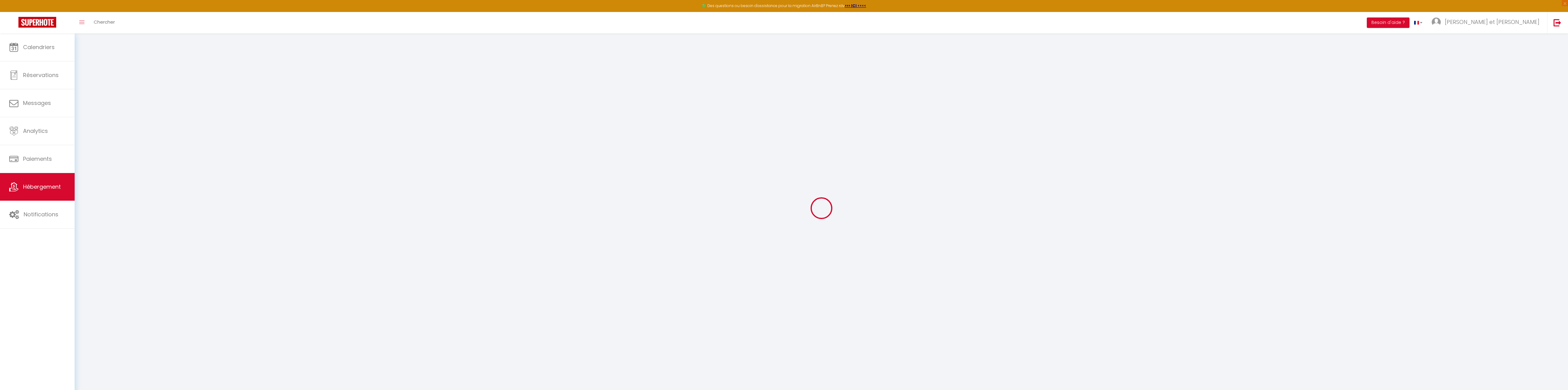
select select
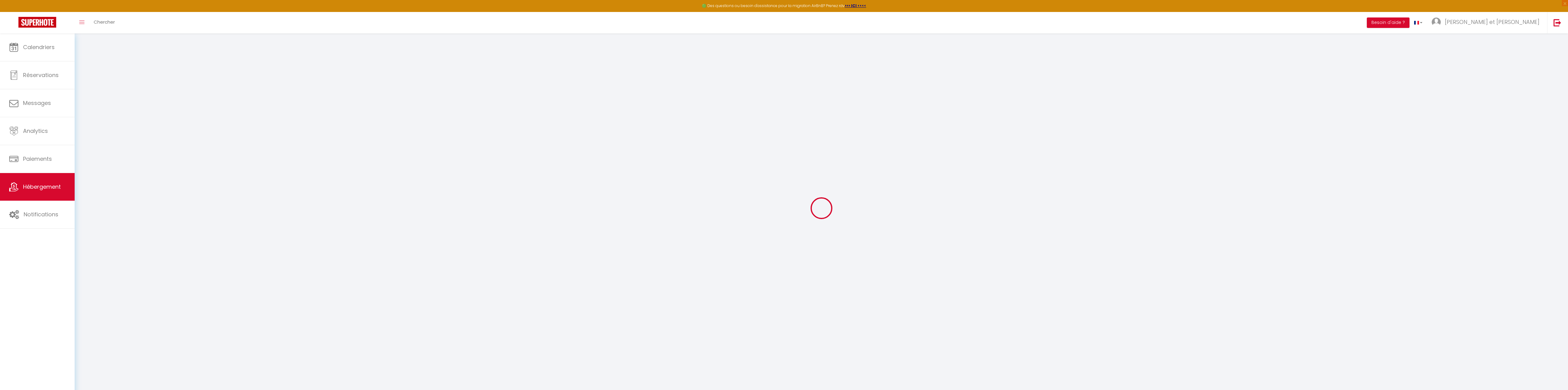
select select
checkbox input "false"
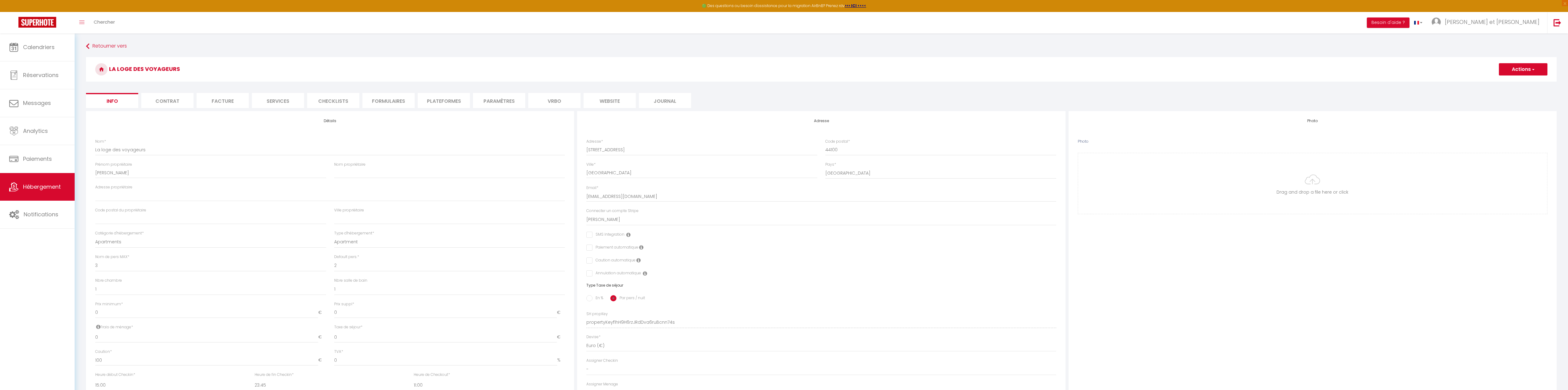
click at [180, 99] on li "Contrat" at bounding box center [167, 100] width 53 height 15
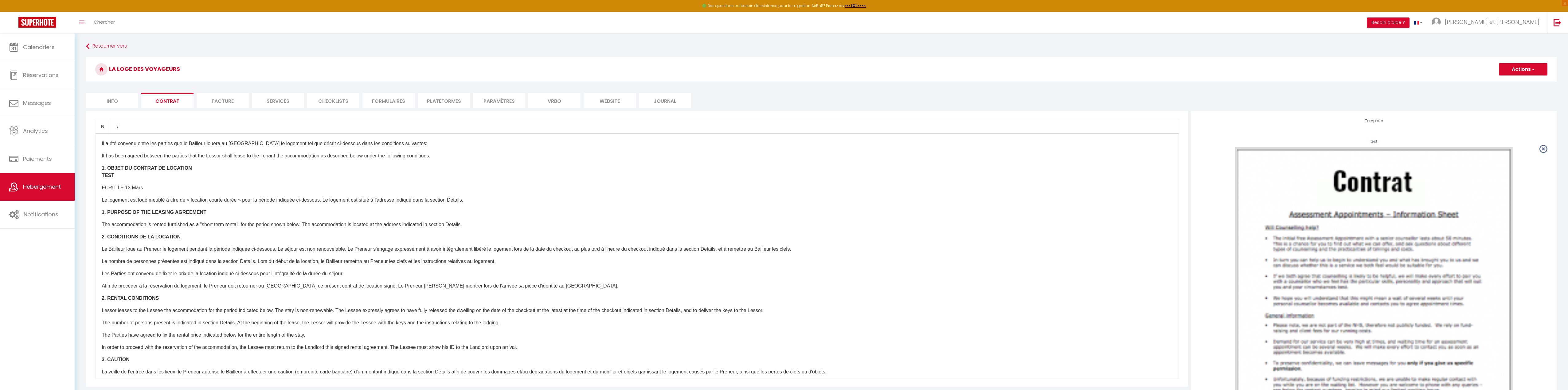
click at [222, 99] on li "Facture" at bounding box center [223, 100] width 53 height 15
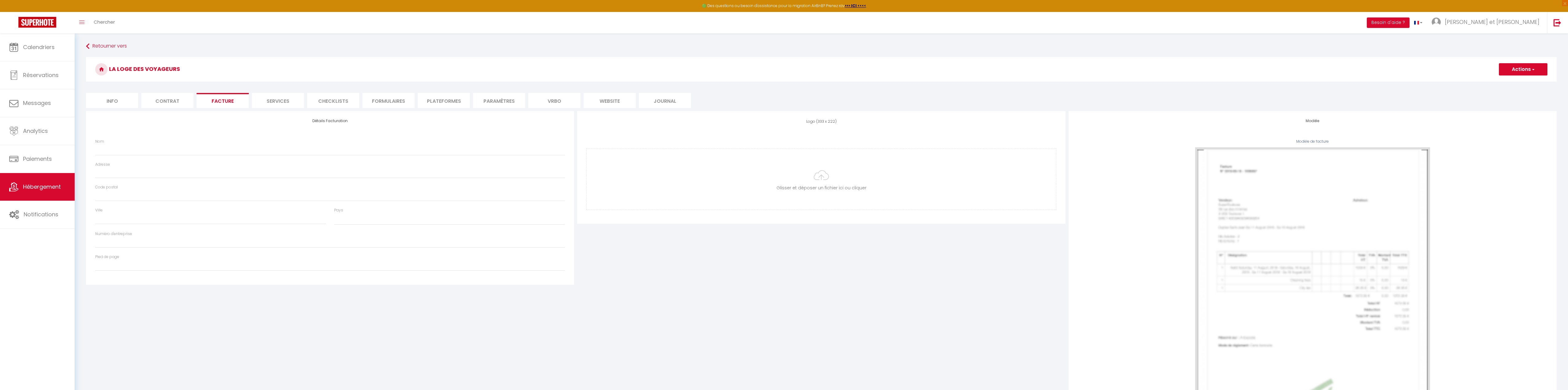
click at [271, 97] on li "Services" at bounding box center [278, 100] width 53 height 15
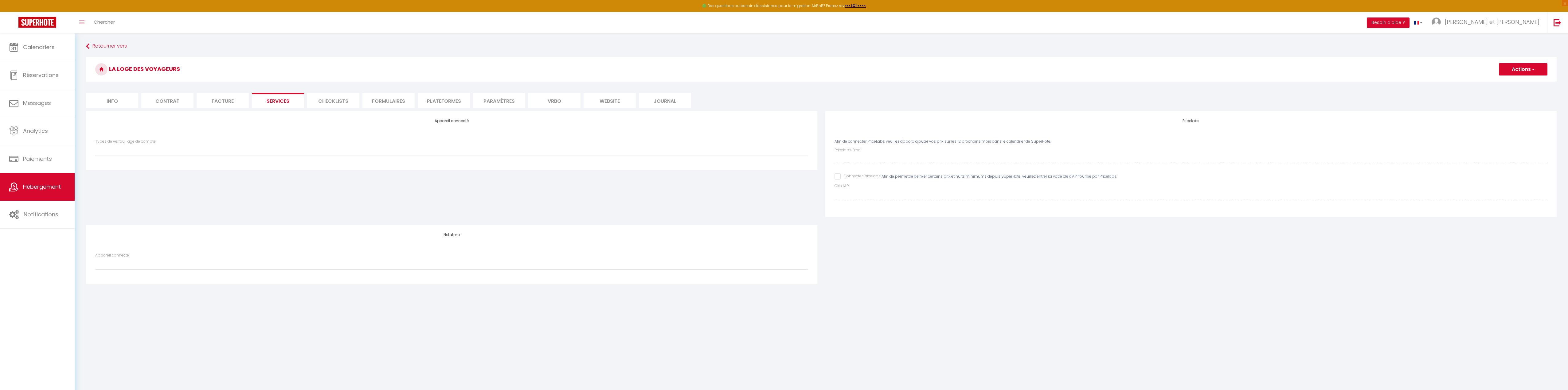
click at [326, 97] on li "Checklists" at bounding box center [333, 100] width 53 height 15
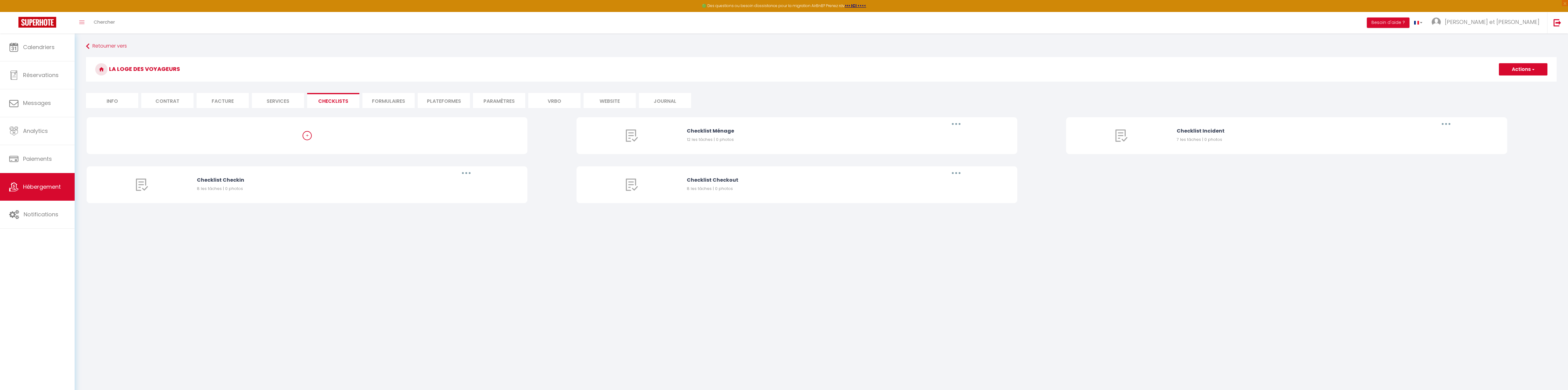
click at [384, 99] on li "Formulaires" at bounding box center [389, 100] width 53 height 15
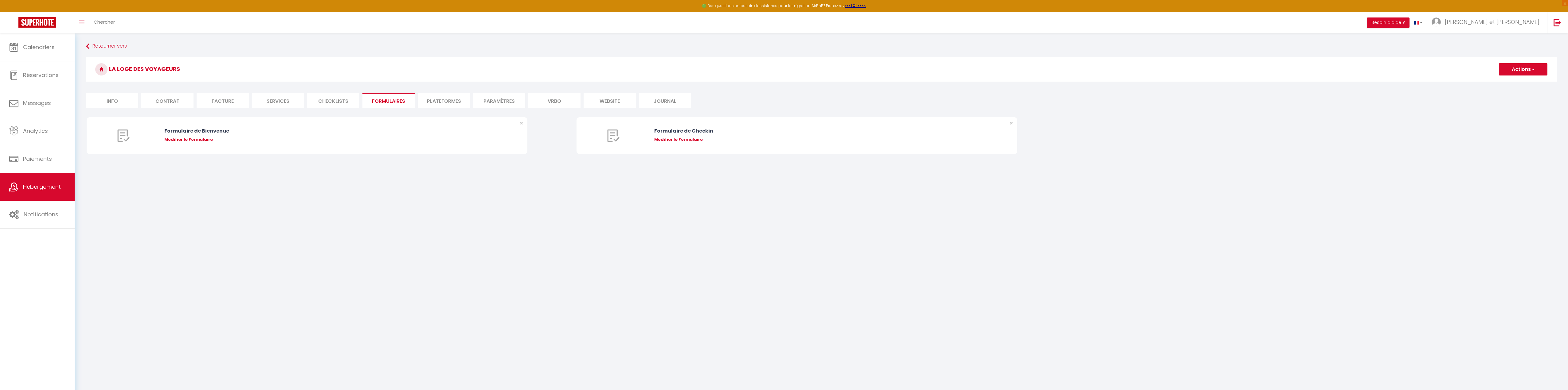
click at [435, 102] on li "Plateformes" at bounding box center [444, 100] width 53 height 15
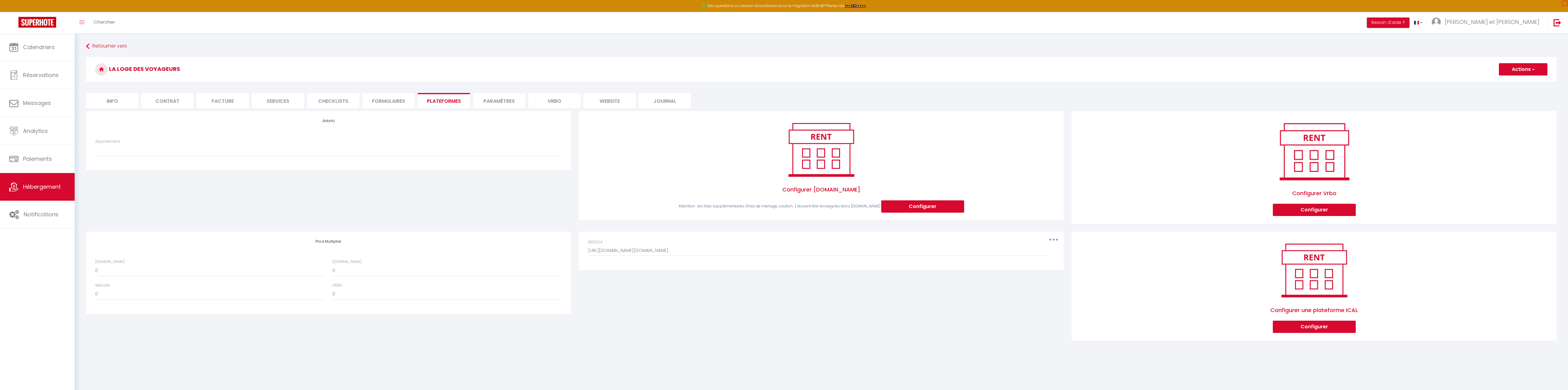
click at [501, 101] on li "Paramètres" at bounding box center [499, 100] width 53 height 15
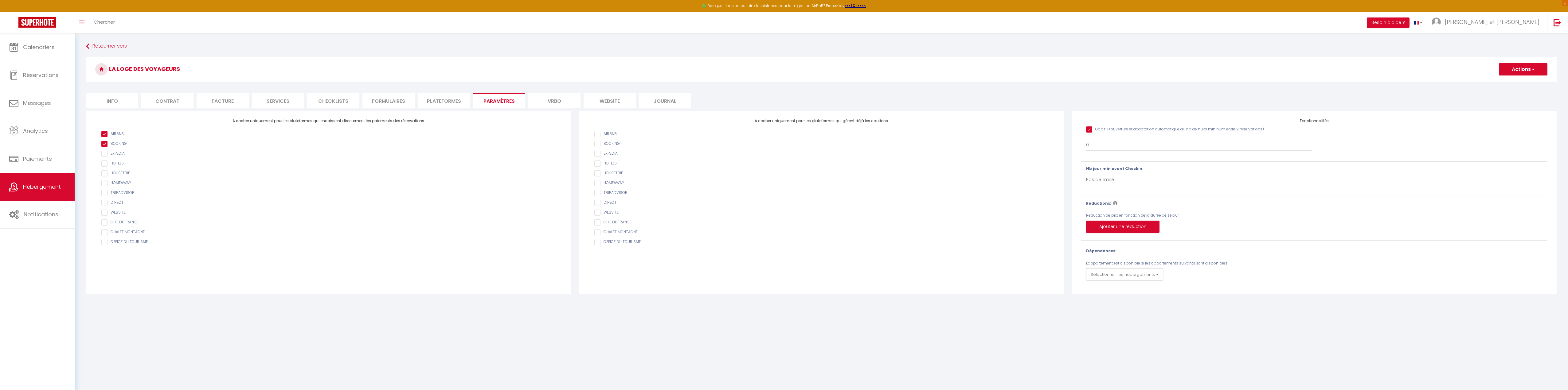
click at [555, 99] on li "Vrbo" at bounding box center [554, 100] width 53 height 15
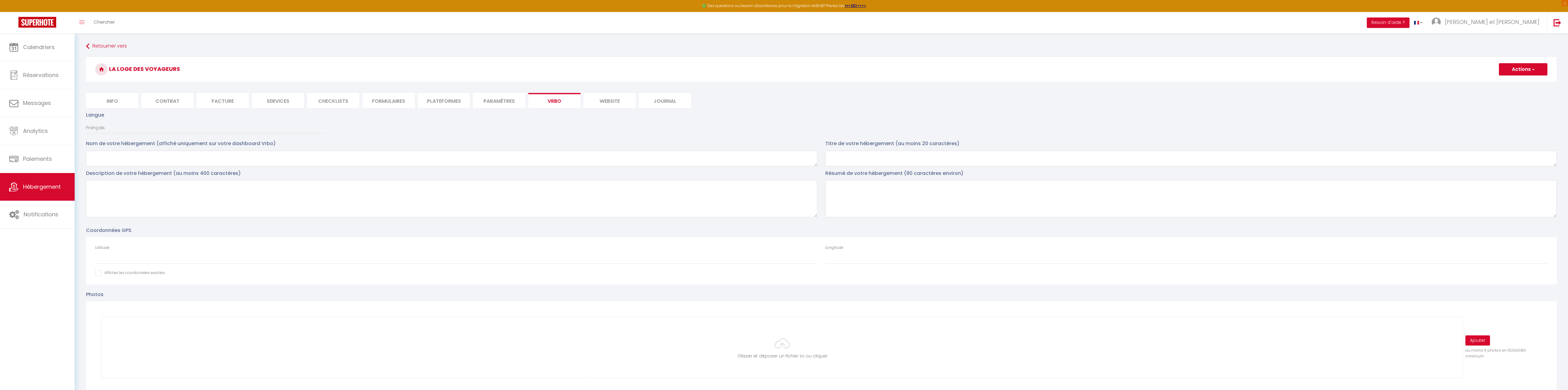
click at [608, 106] on li "website" at bounding box center [610, 100] width 53 height 15
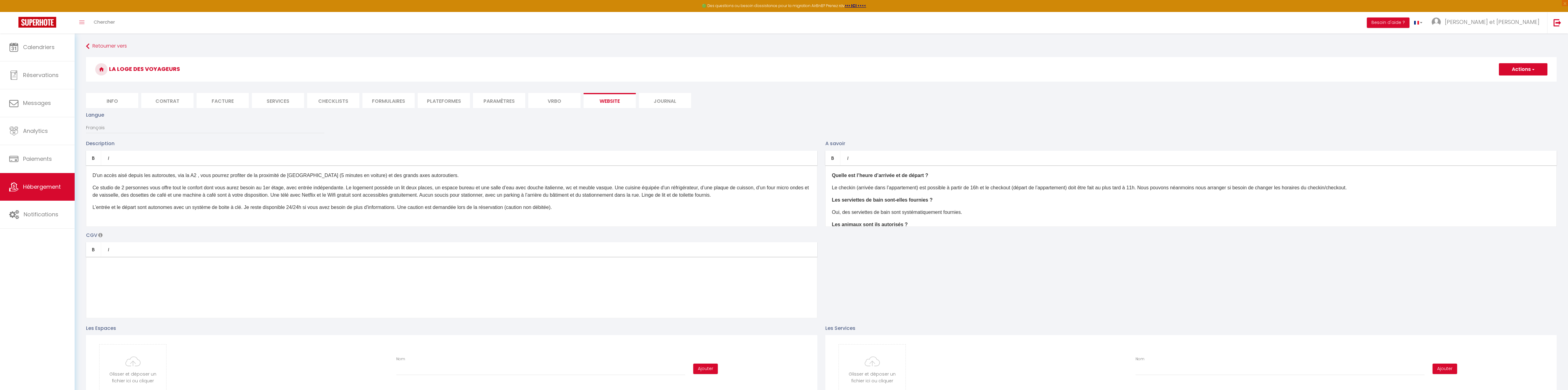
click at [648, 98] on li "Journal" at bounding box center [665, 100] width 53 height 15
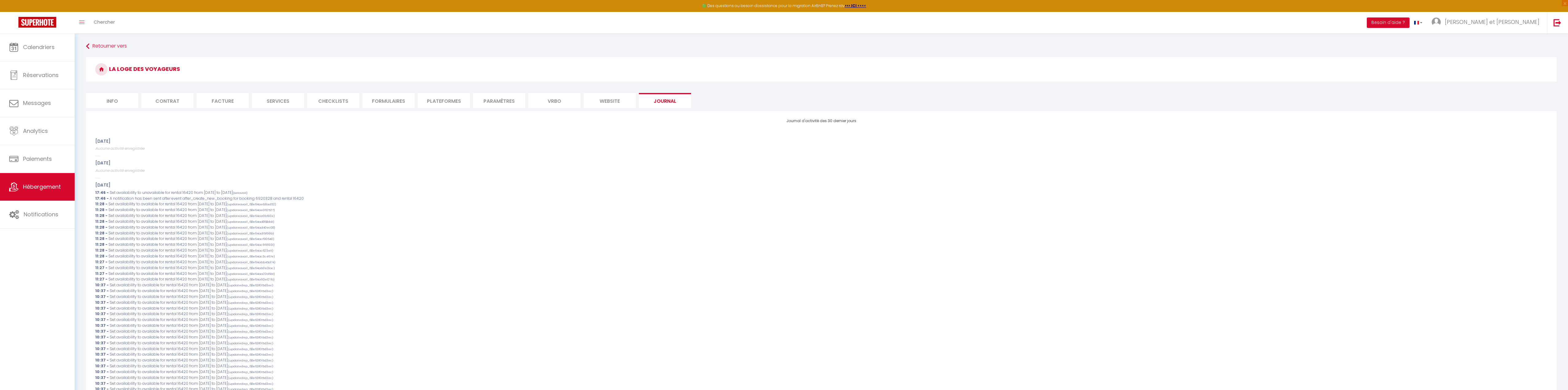
click at [118, 99] on li "Info" at bounding box center [112, 100] width 53 height 15
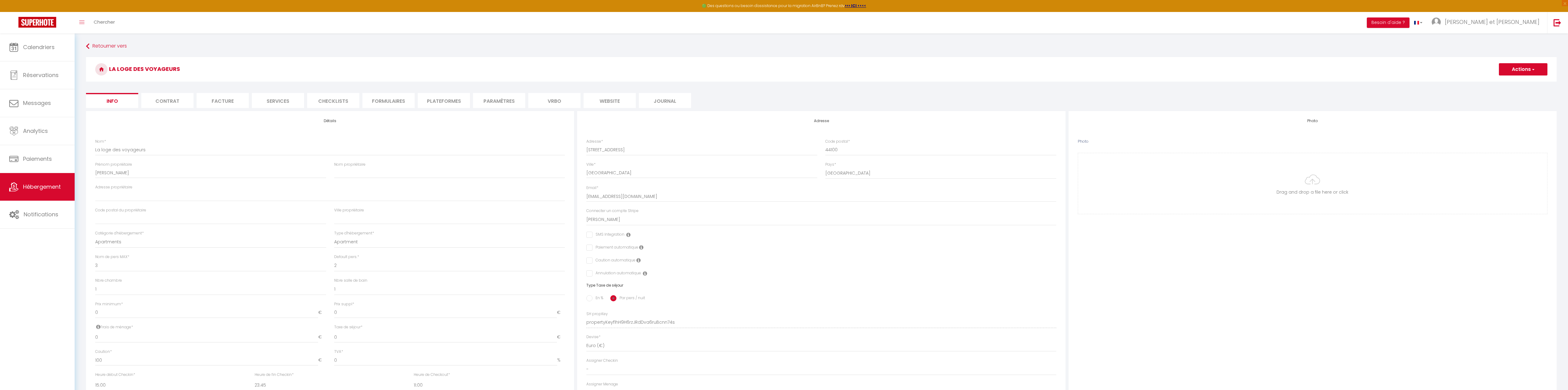
click at [1540, 68] on button "Actions" at bounding box center [1523, 70] width 48 height 12
click at [42, 184] on span "Hébergement" at bounding box center [42, 187] width 38 height 8
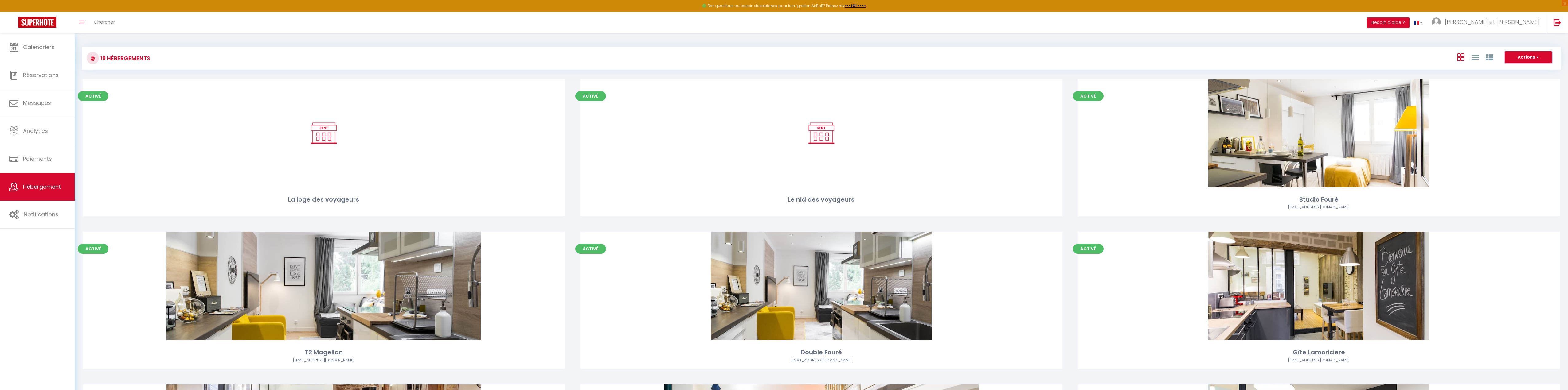
click at [1533, 60] on button "Actions" at bounding box center [1528, 57] width 47 height 12
click at [1519, 69] on li "Créer un Hébergement" at bounding box center [1524, 70] width 56 height 7
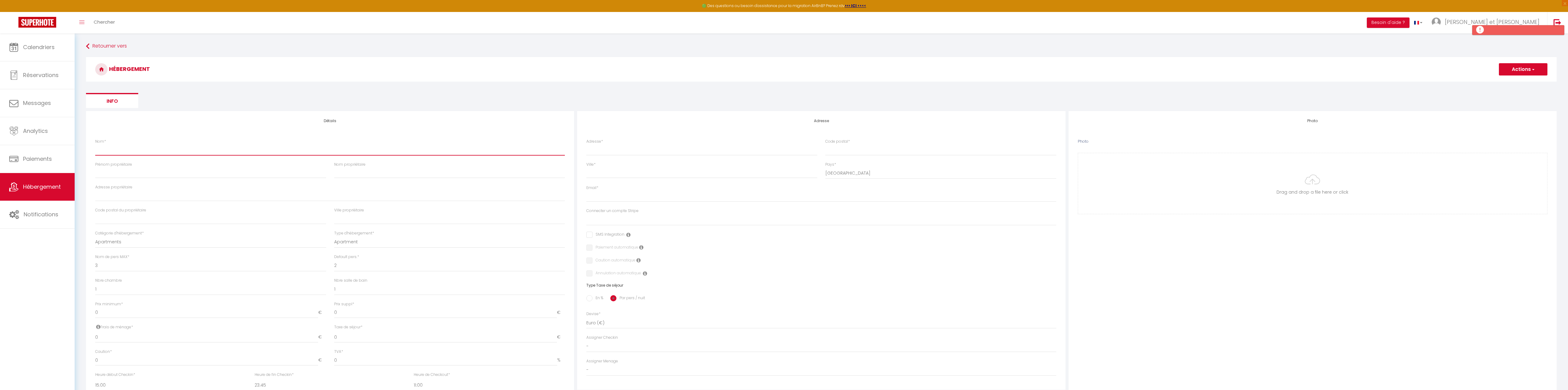
click at [120, 145] on input "Nom *" at bounding box center [330, 150] width 470 height 11
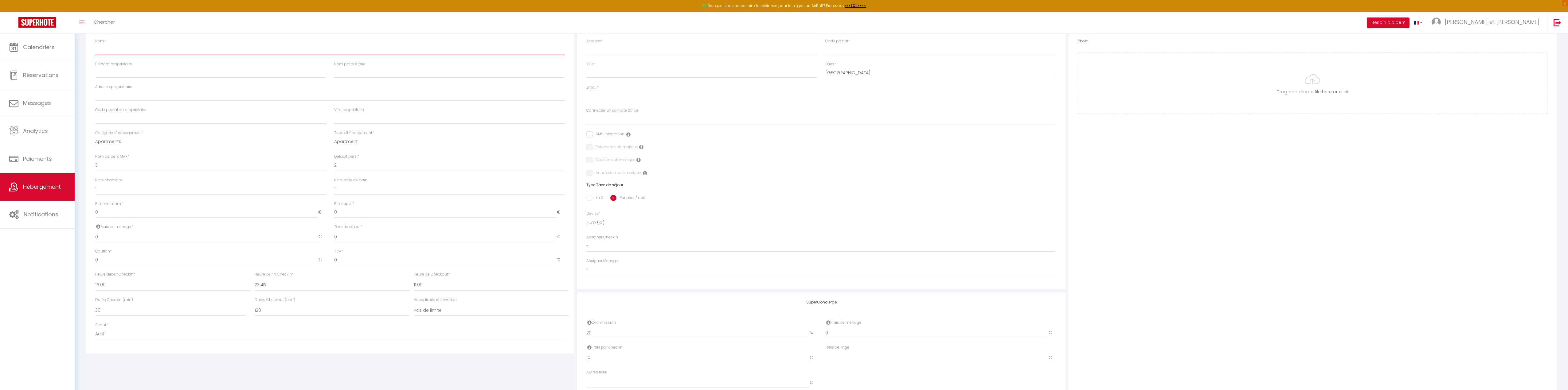
scroll to position [128, 0]
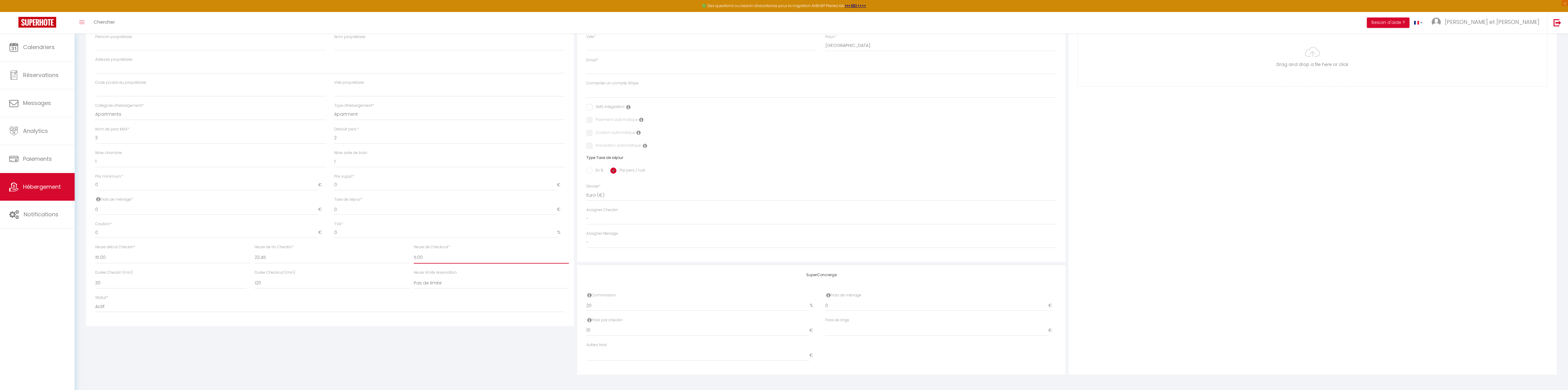
click at [419, 259] on select "00:00 00:15 00:30 00:45 01:00 01:15 01:30 01:45 02:00 02:15 02:30 02:45 03:00" at bounding box center [492, 258] width 155 height 12
click at [414, 252] on select "00:00 00:15 00:30 00:45 01:00 01:15 01:30 01:45 02:00 02:15 02:30 02:45 03:00" at bounding box center [492, 258] width 155 height 12
click at [107, 302] on select "Actif Pas actif" at bounding box center [330, 306] width 470 height 12
click at [95, 301] on select "Actif Pas actif" at bounding box center [330, 306] width 470 height 12
drag, startPoint x: 830, startPoint y: 305, endPoint x: 804, endPoint y: 308, distance: 26.2
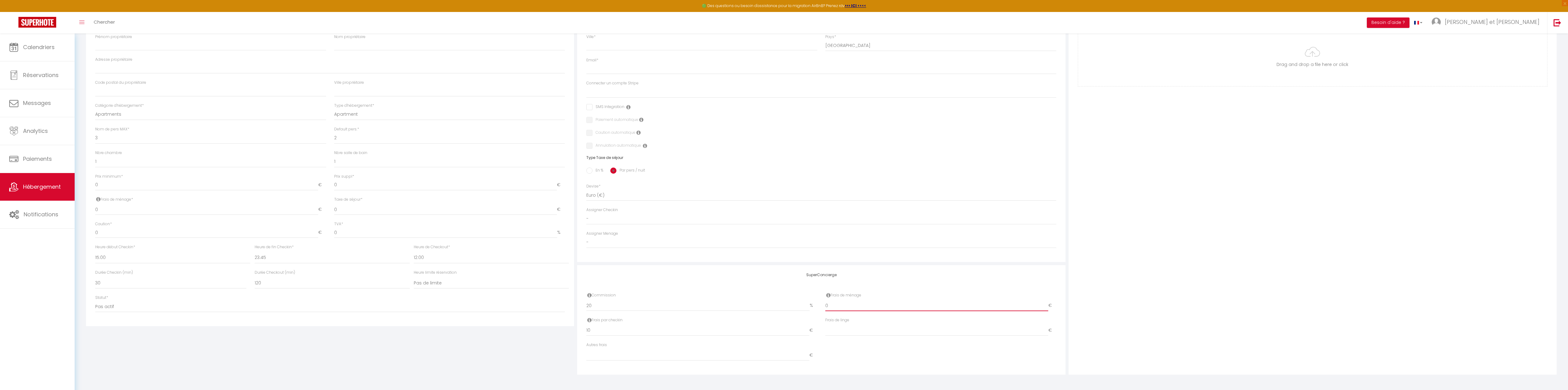
click at [806, 308] on div "Commission 20 % Frais de ménage 0 €" at bounding box center [821, 305] width 478 height 25
click at [672, 328] on input "10" at bounding box center [697, 331] width 223 height 11
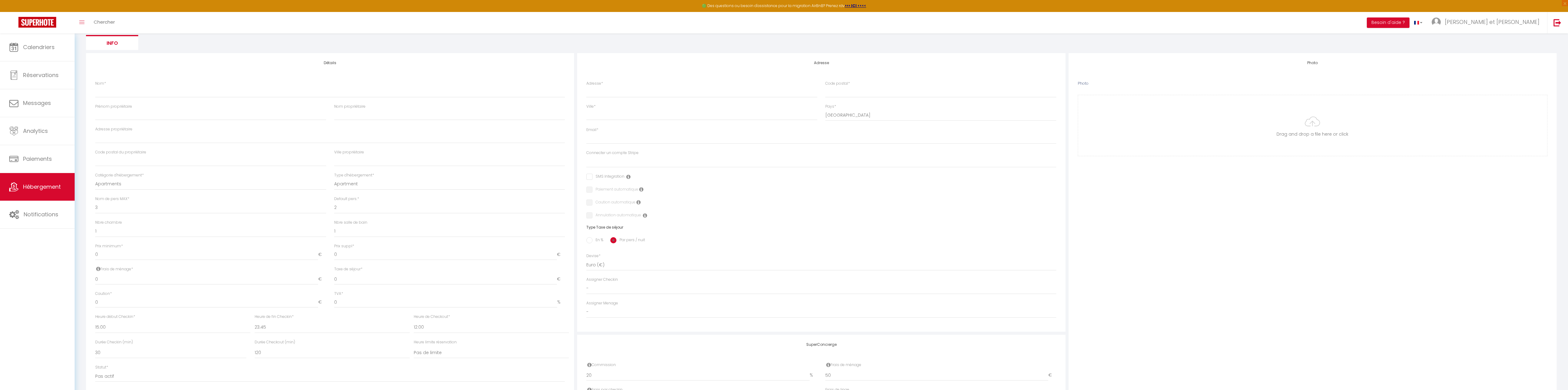
scroll to position [0, 0]
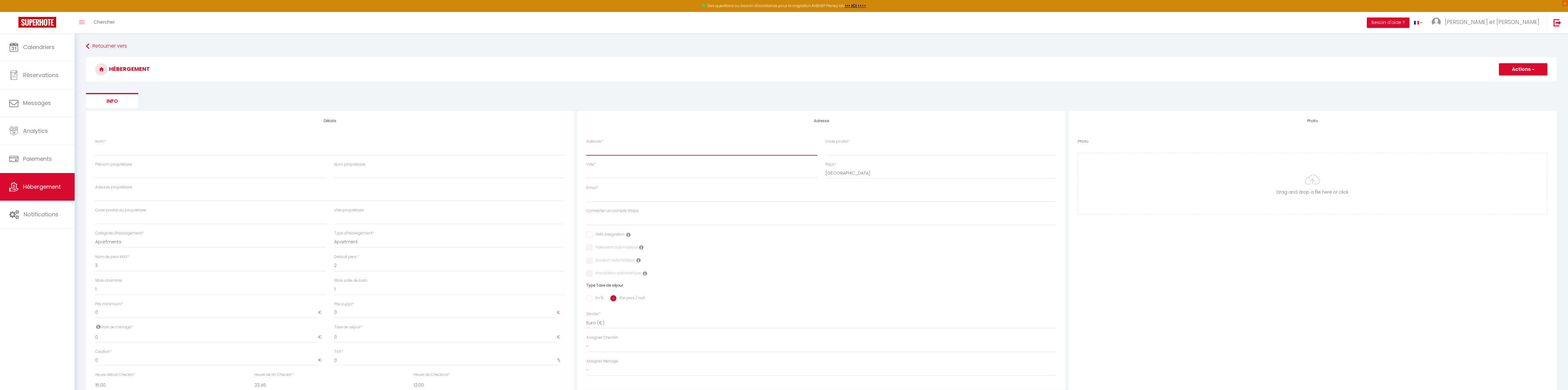
click at [595, 151] on input "Adresse *" at bounding box center [702, 150] width 231 height 11
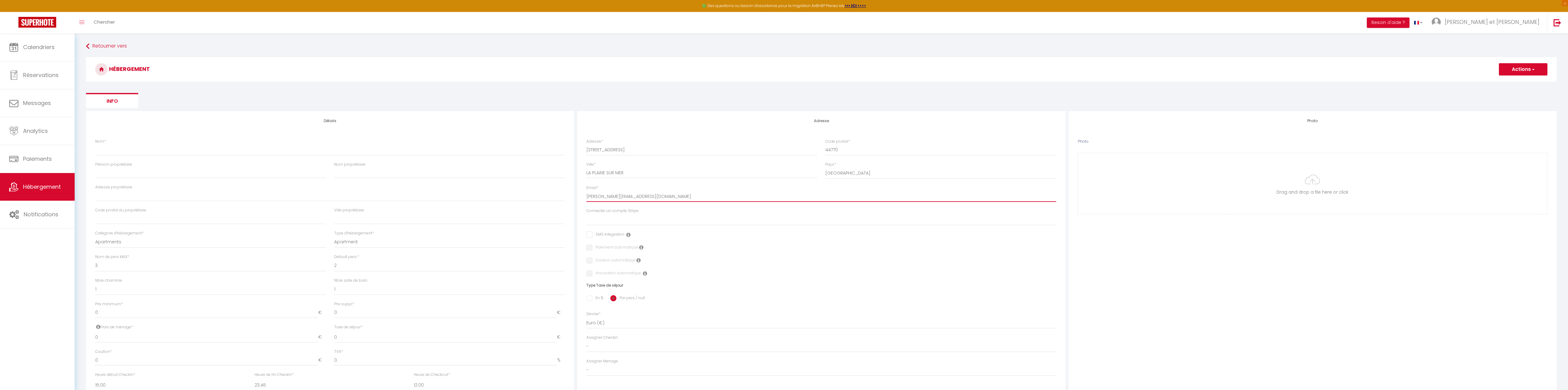
drag, startPoint x: 659, startPoint y: 196, endPoint x: 549, endPoint y: 189, distance: 110.2
click at [549, 189] on div "Détails Nom * [PERSON_NAME] propriétaire Nom propriétaire Adresse propriétaire …" at bounding box center [821, 306] width 1474 height 391
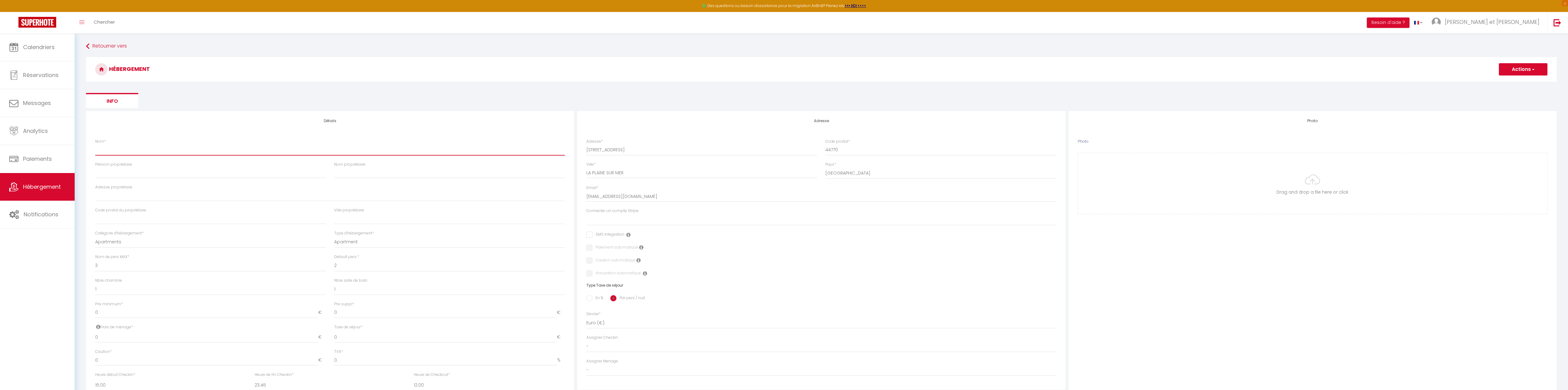
click at [139, 150] on input "Nom *" at bounding box center [330, 150] width 470 height 11
click at [1530, 68] on button "Actions" at bounding box center [1523, 70] width 48 height 12
click at [1513, 82] on input "Enregistrer" at bounding box center [1516, 83] width 23 height 6
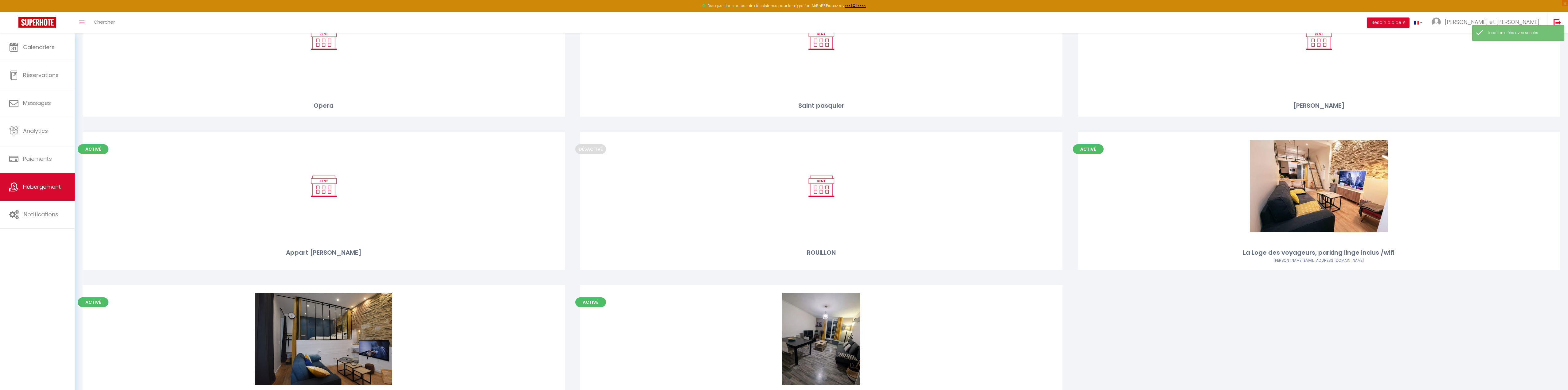
scroll to position [761, 0]
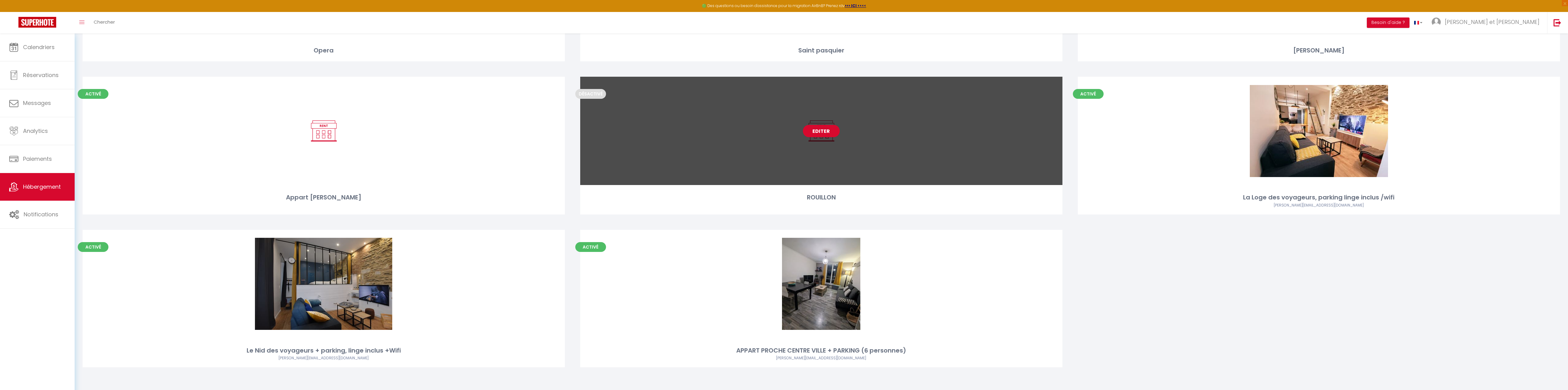
click at [820, 128] on link "Editer" at bounding box center [821, 131] width 37 height 12
click at [816, 131] on link "Editer" at bounding box center [821, 131] width 37 height 12
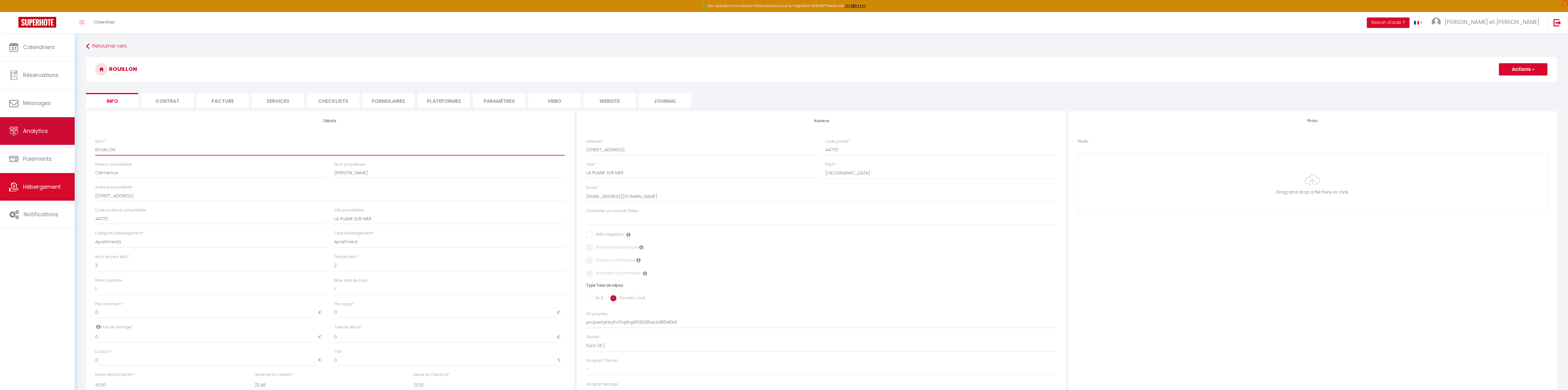
drag, startPoint x: 139, startPoint y: 153, endPoint x: 34, endPoint y: 145, distance: 105.3
click at [34, 145] on div "🟢 Des questions ou besoin d'assistance pour la migration AirBnB? Prenez rdv >>>…" at bounding box center [784, 287] width 1568 height 508
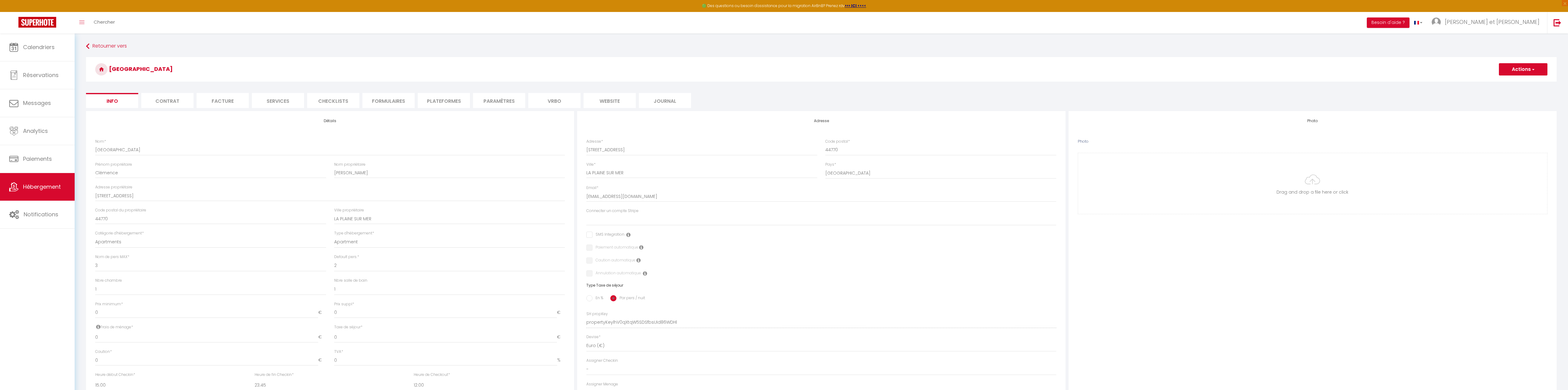
click at [1520, 70] on button "Actions" at bounding box center [1523, 70] width 48 height 12
click at [1500, 83] on input "Enregistrer" at bounding box center [1499, 83] width 23 height 6
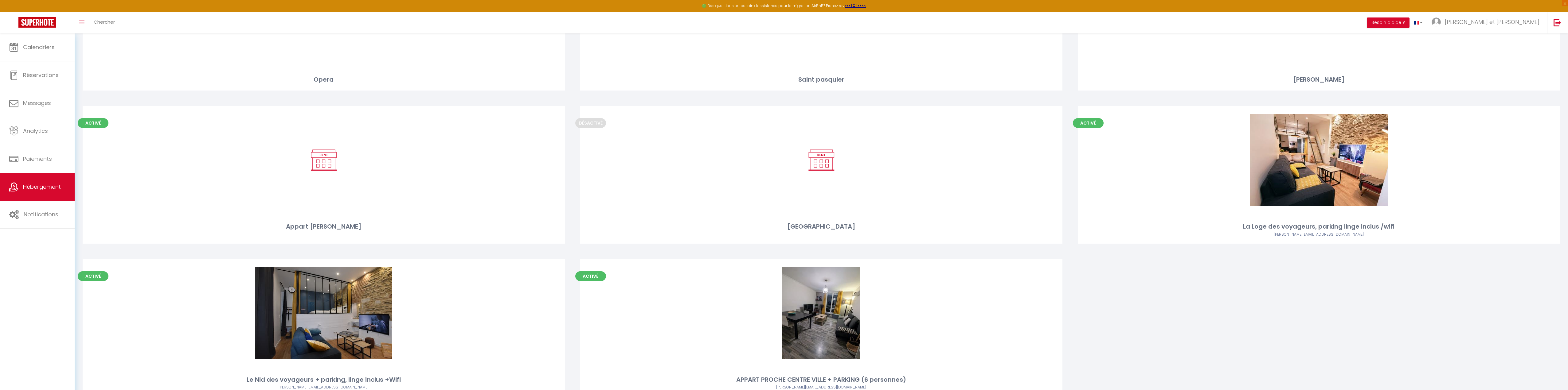
scroll to position [731, 0]
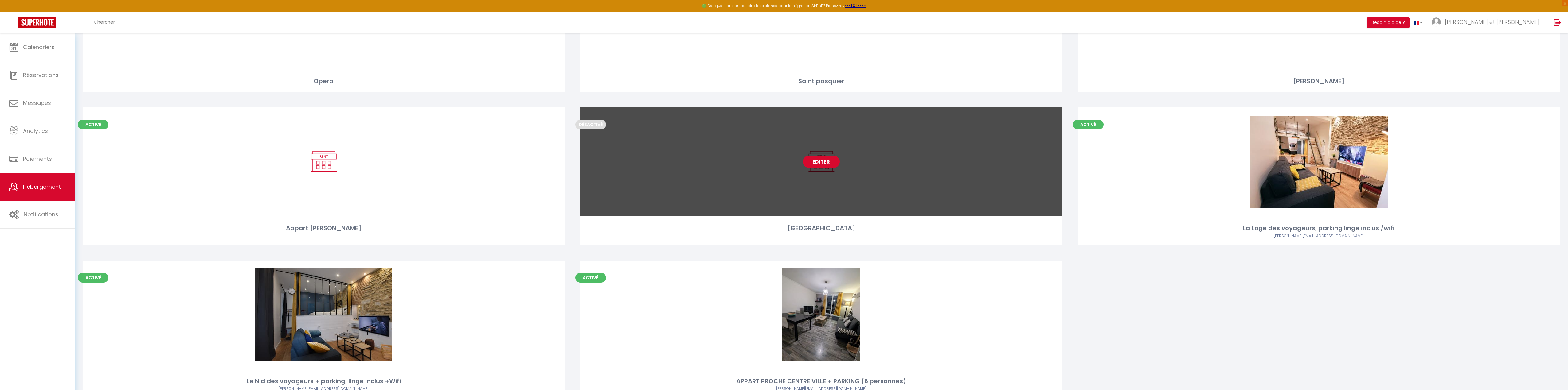
click at [807, 160] on link "Editer" at bounding box center [821, 162] width 37 height 12
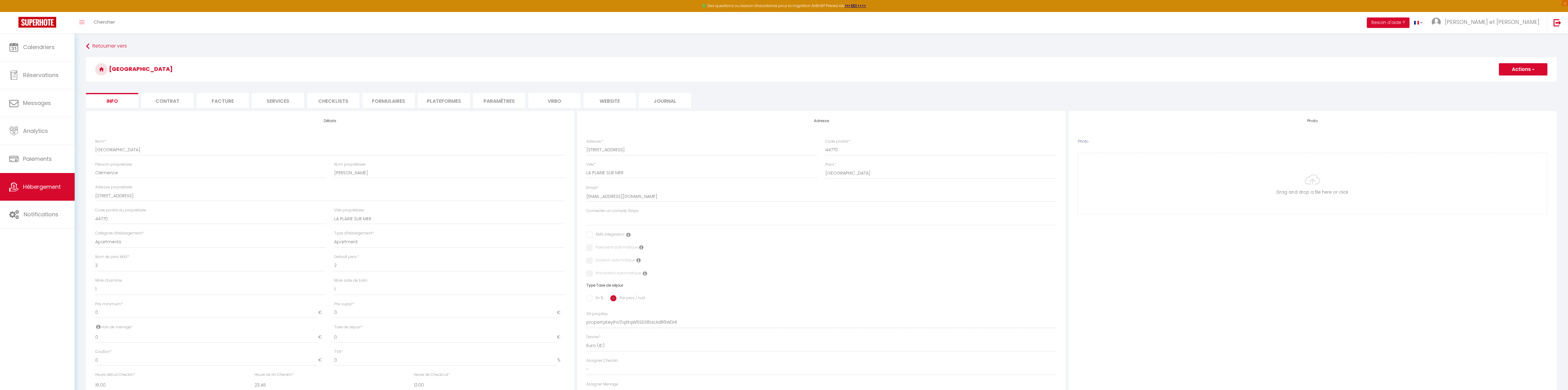
click at [227, 99] on li "Facture" at bounding box center [223, 100] width 53 height 15
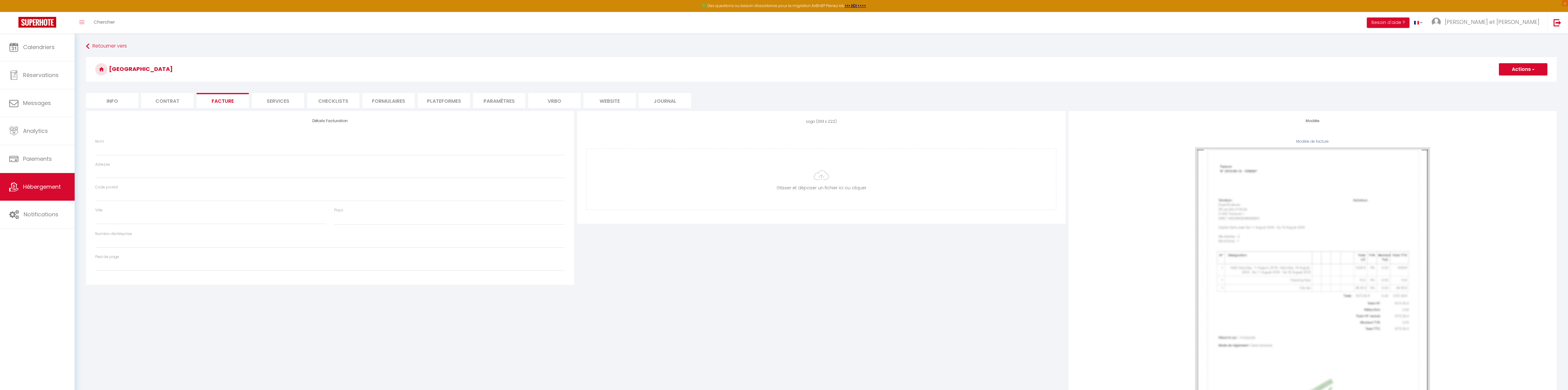
click at [266, 97] on li "Services" at bounding box center [278, 100] width 53 height 15
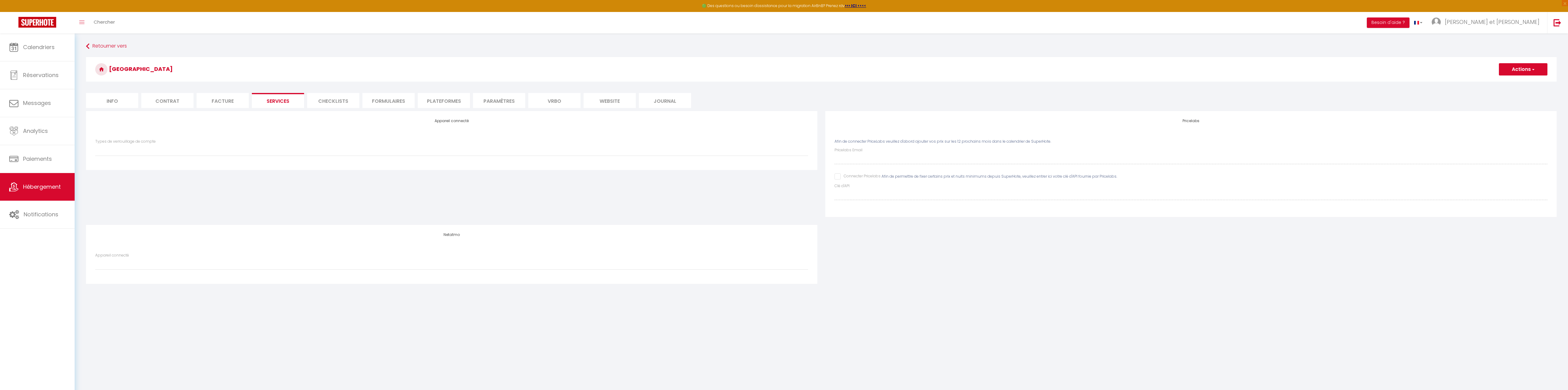
click at [335, 98] on li "Checklists" at bounding box center [333, 100] width 53 height 15
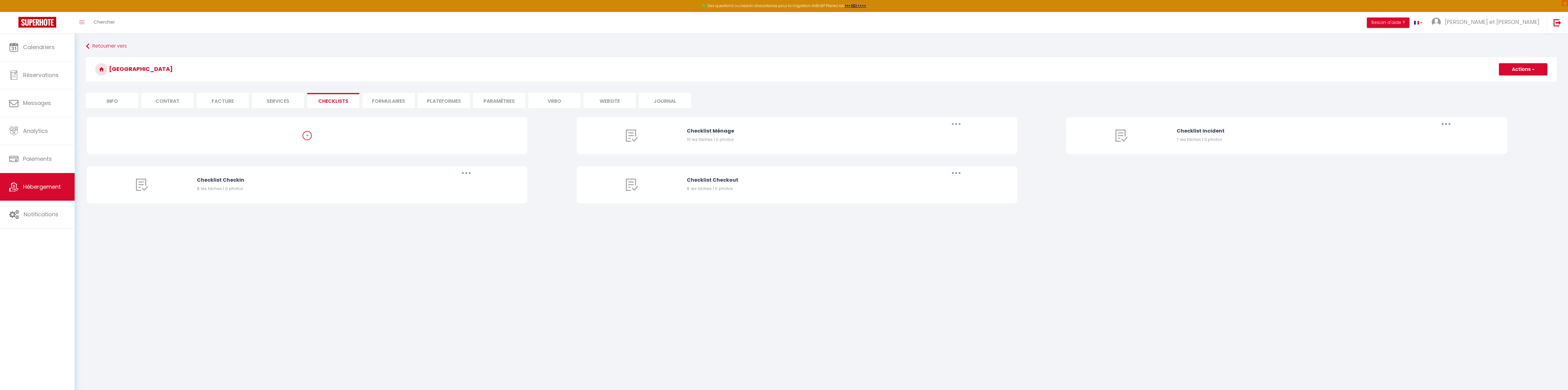
click at [385, 98] on li "Formulaires" at bounding box center [389, 100] width 53 height 15
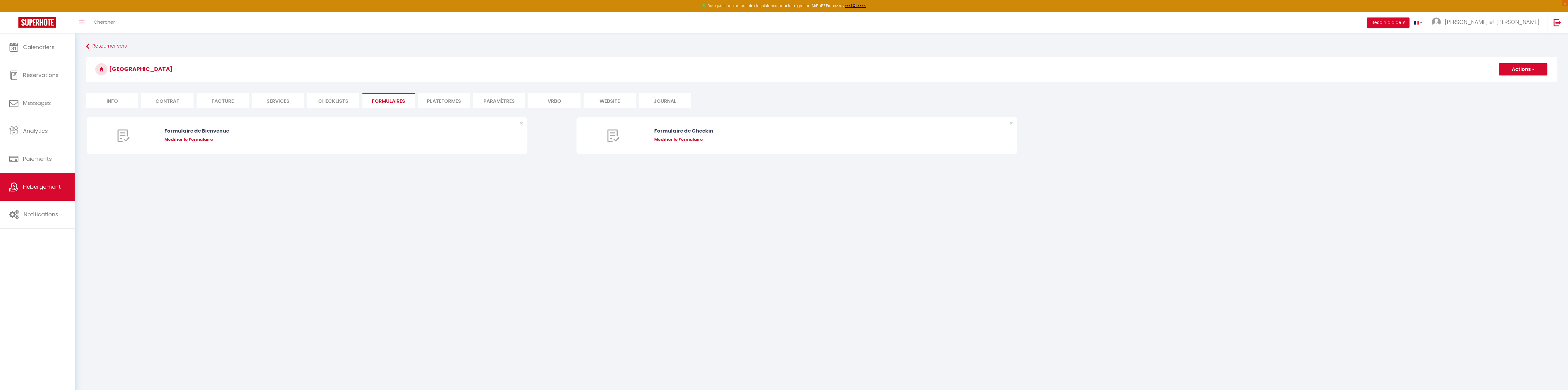
click at [438, 103] on li "Plateformes" at bounding box center [444, 100] width 53 height 15
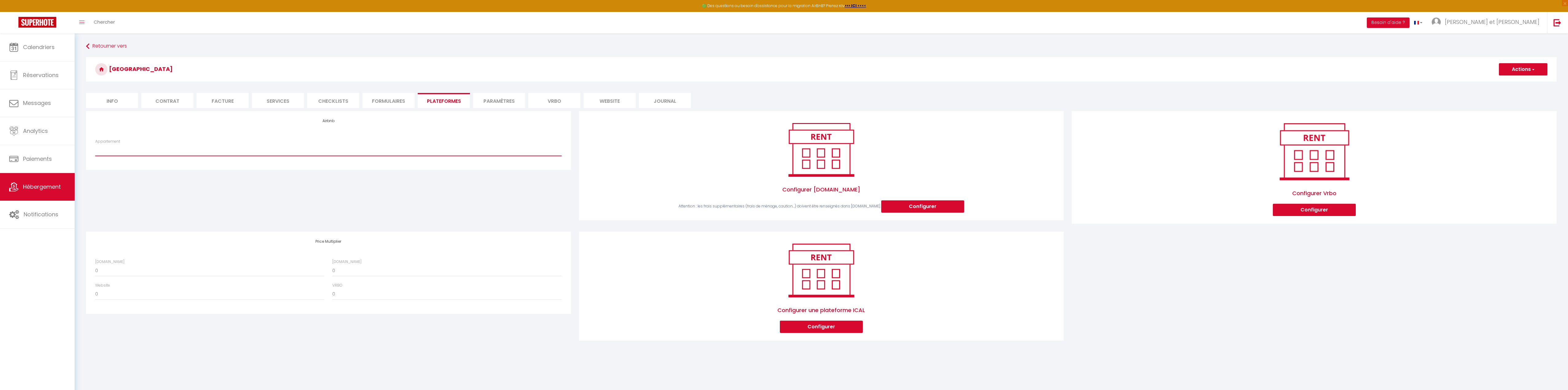
click at [203, 153] on select "Appartement" at bounding box center [328, 150] width 466 height 12
click at [326, 120] on h4 "Airbnb" at bounding box center [328, 121] width 466 height 4
click at [315, 165] on div "Airbnb Appartement" at bounding box center [328, 140] width 485 height 59
click at [313, 158] on div "Appartement" at bounding box center [328, 150] width 474 height 24
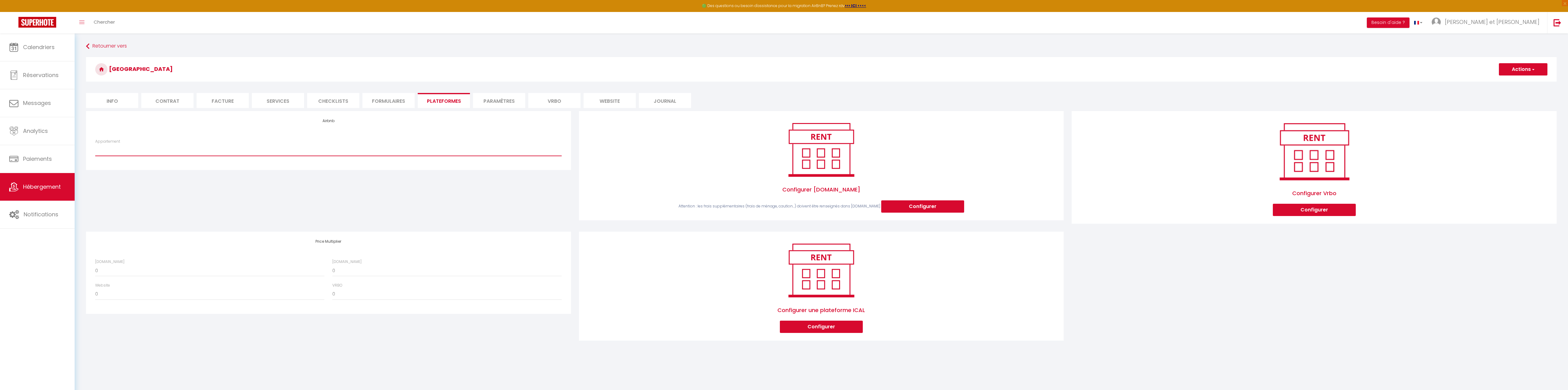
click at [310, 151] on select "Appartement" at bounding box center [328, 150] width 466 height 12
click at [302, 165] on div "Airbnb Appartement" at bounding box center [328, 140] width 485 height 59
click at [302, 162] on div "Appartement" at bounding box center [328, 150] width 474 height 24
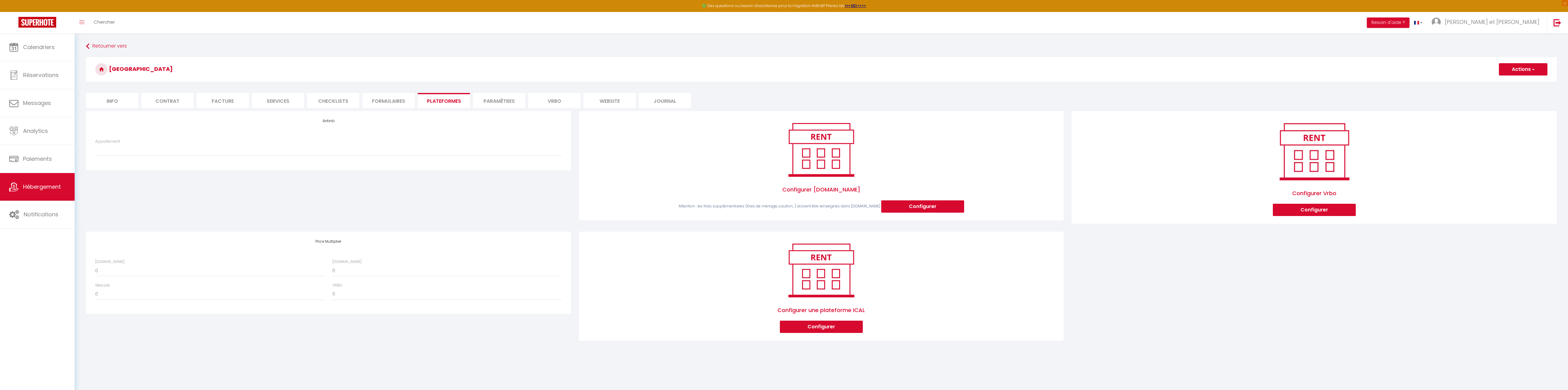
click at [234, 142] on div "Appartement" at bounding box center [328, 147] width 466 height 18
click at [158, 153] on select "Appartement" at bounding box center [328, 150] width 466 height 12
click at [95, 144] on select "Appartement" at bounding box center [328, 150] width 466 height 12
click at [168, 272] on select "0 + 1 % + 2 % + 3 % + 4 % + 5 % + 6 % + 7 % + 8 % + 9 %" at bounding box center [209, 270] width 229 height 12
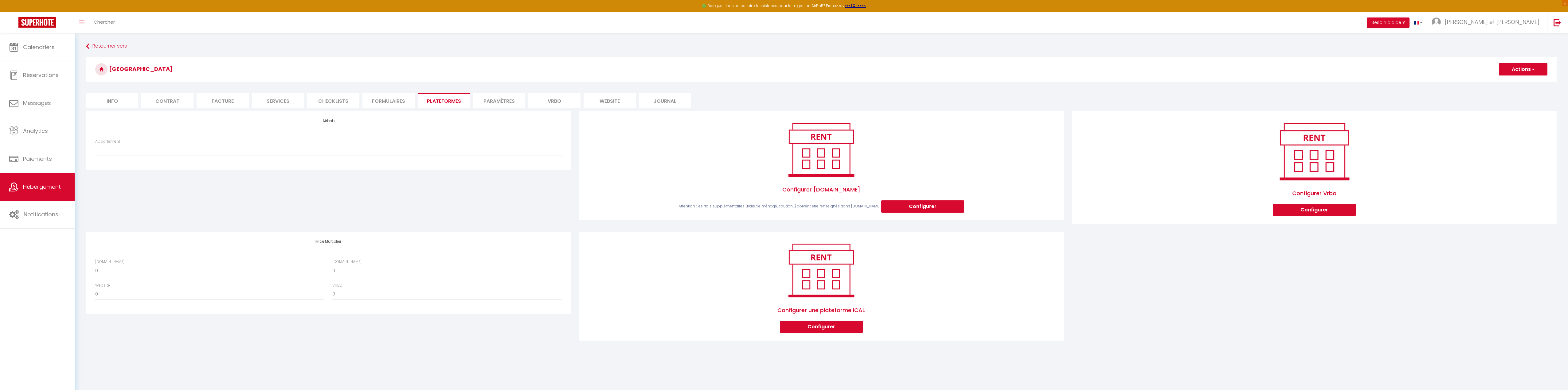
click at [352, 186] on div "Airbnb Appartement" at bounding box center [328, 172] width 493 height 121
